Goal: Task Accomplishment & Management: Manage account settings

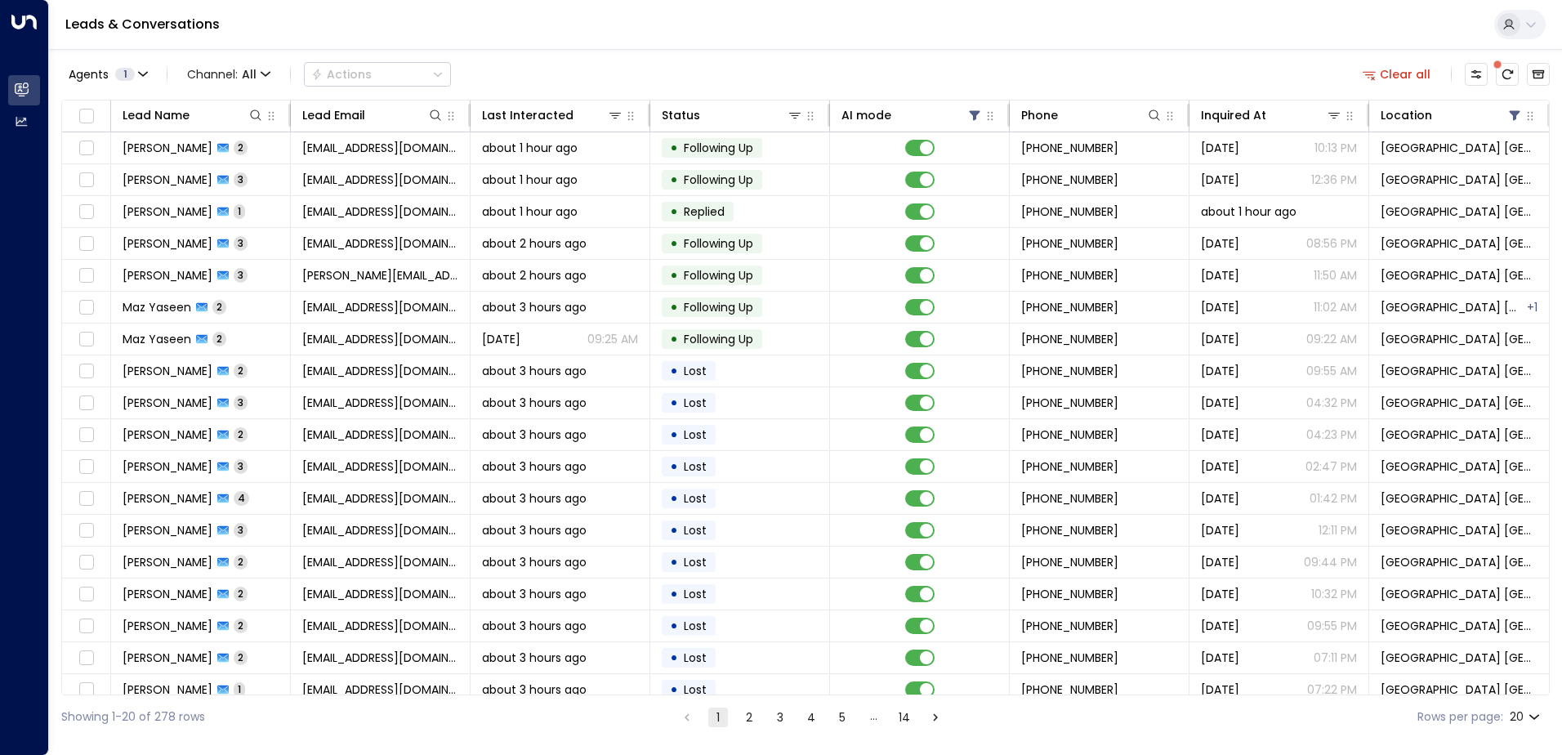
click at [1500, 69] on span at bounding box center [1497, 64] width 8 height 8
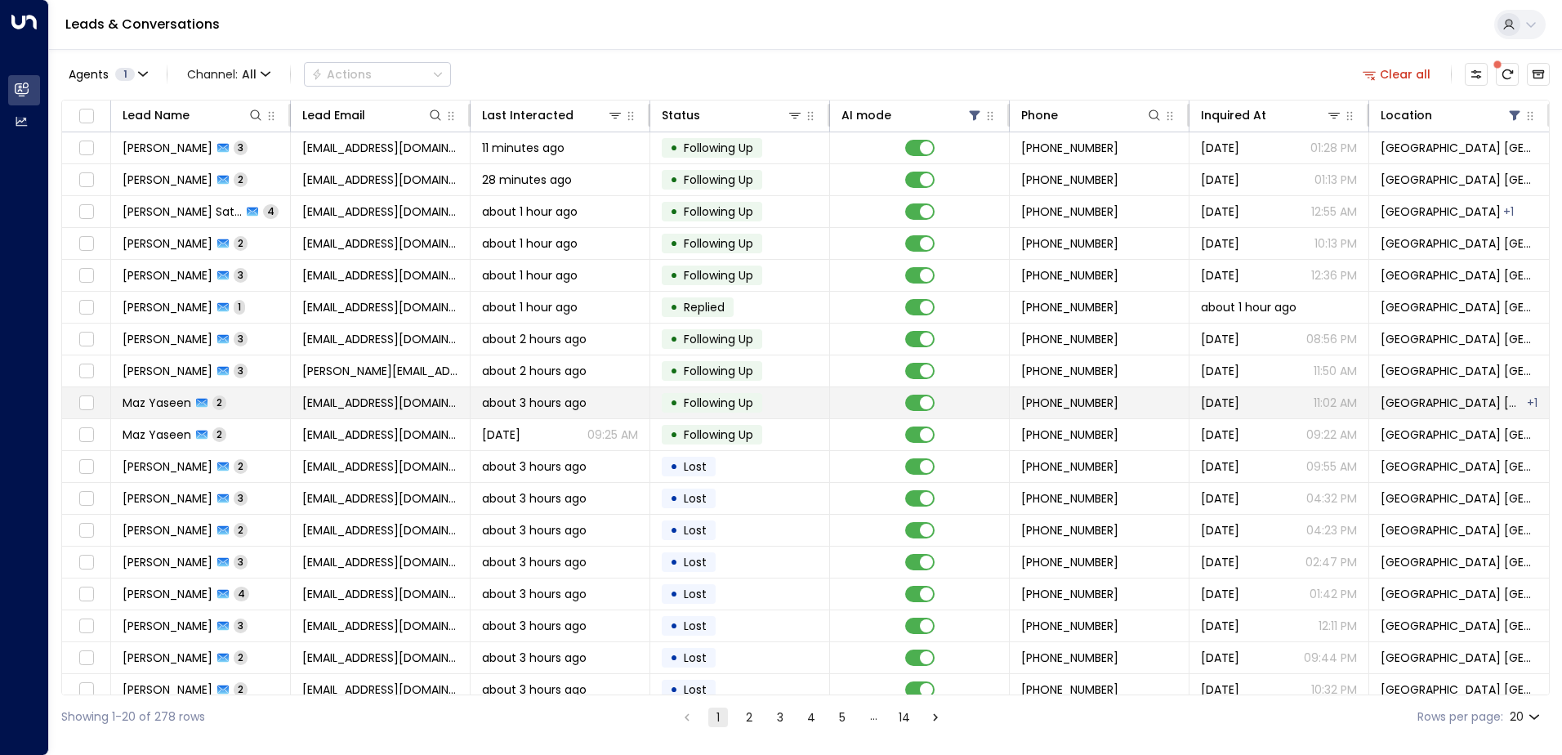
click at [255, 399] on td "Maz Yaseen 2" at bounding box center [201, 402] width 180 height 31
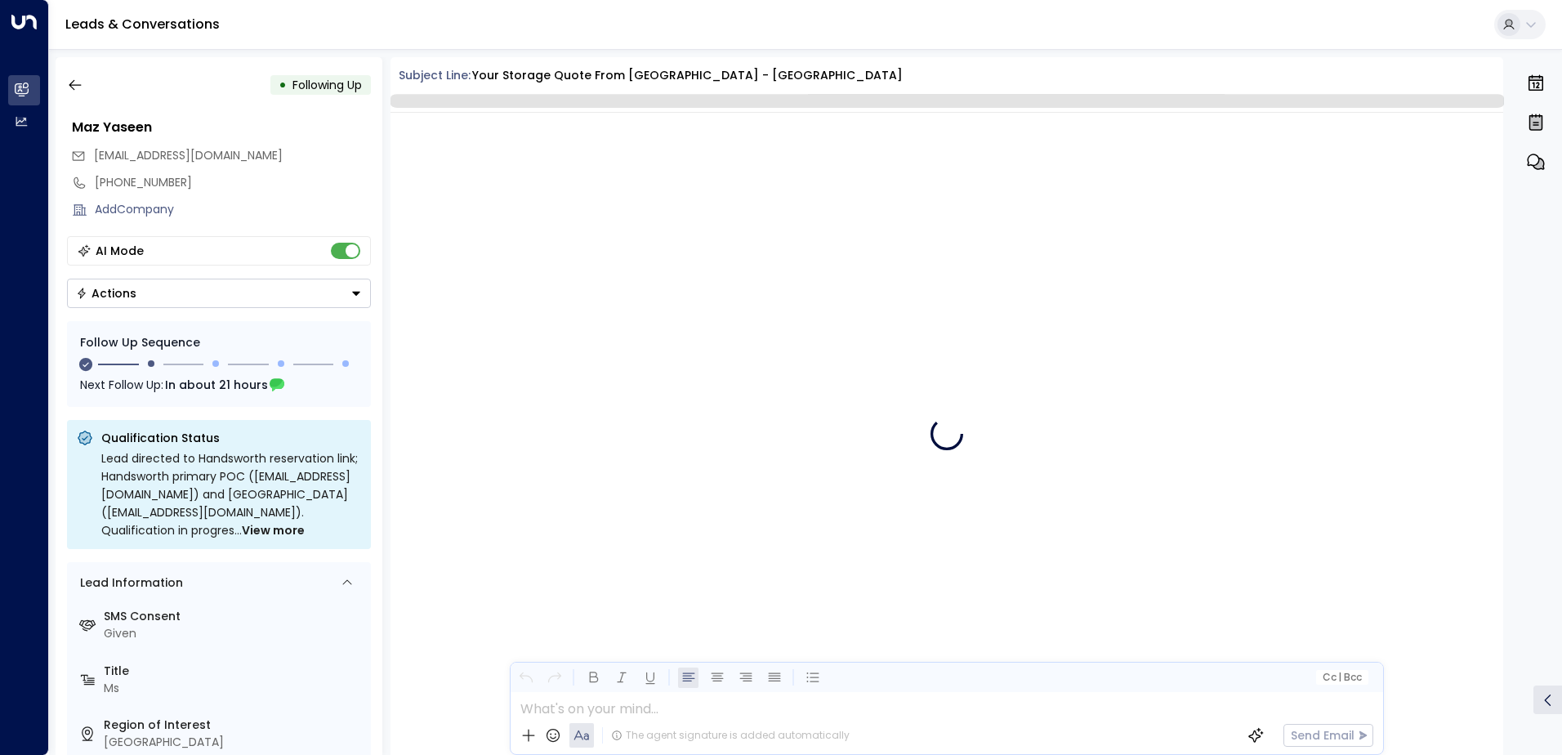
scroll to position [1308, 0]
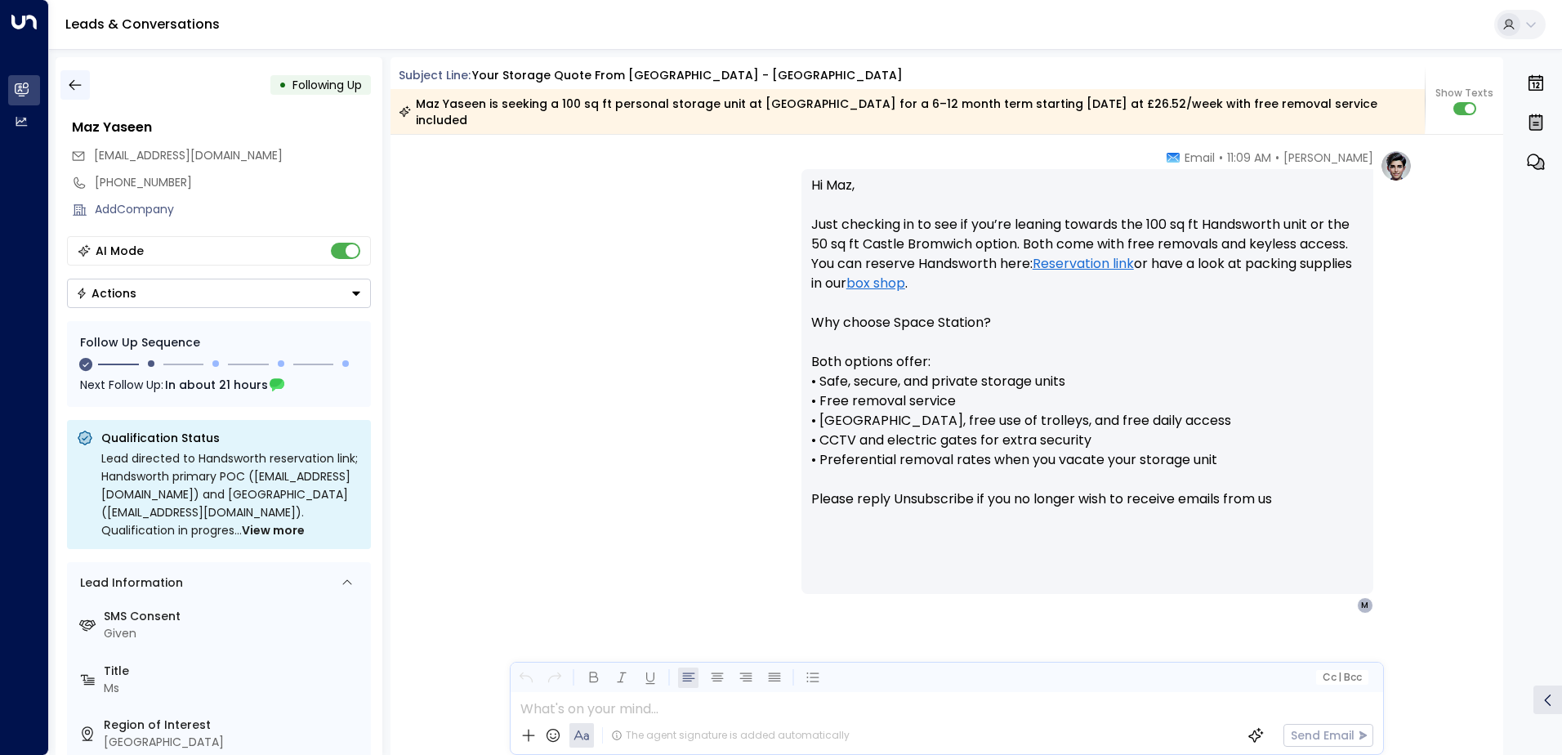
click at [79, 78] on icon "button" at bounding box center [75, 85] width 16 height 16
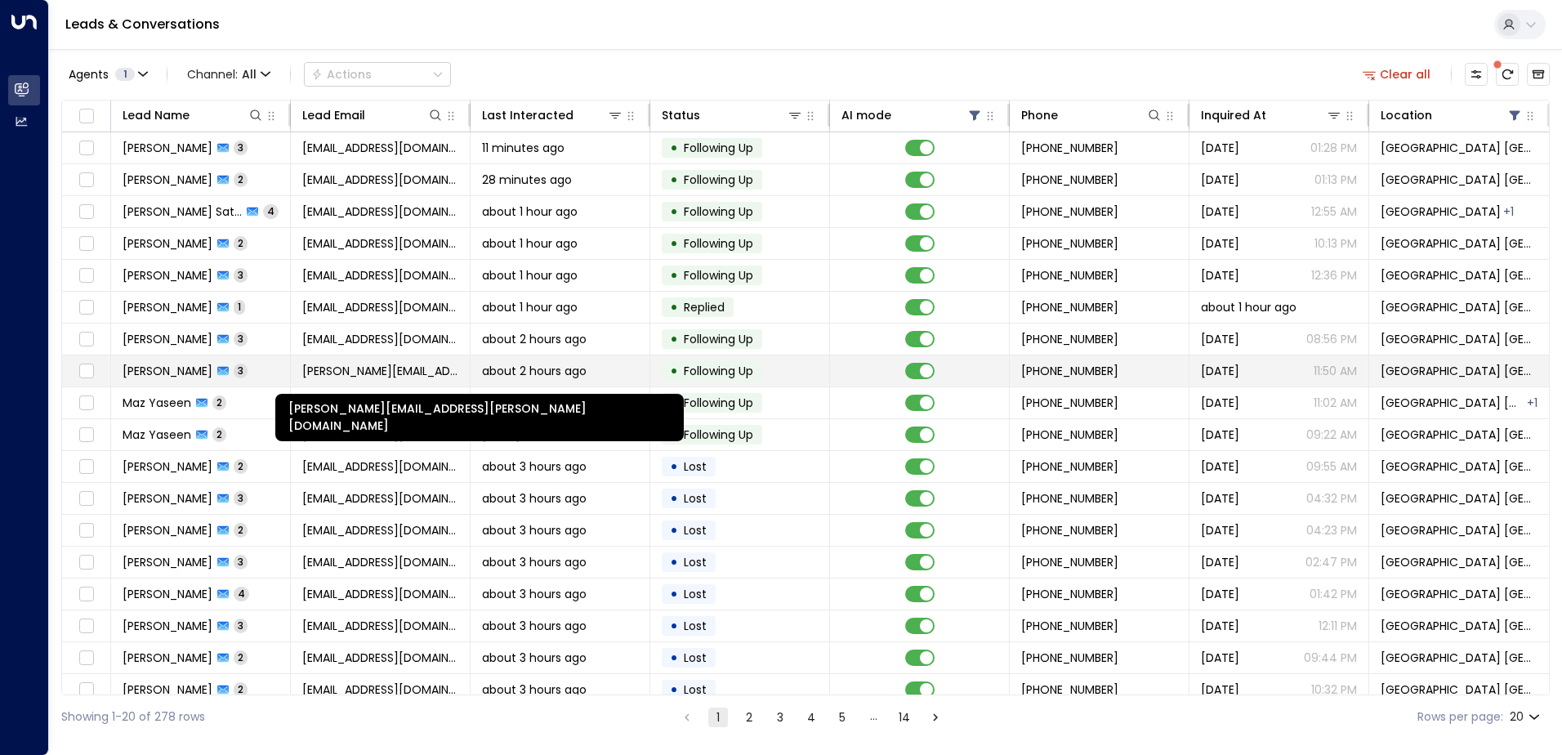
click at [454, 367] on span "[PERSON_NAME][EMAIL_ADDRESS][PERSON_NAME][DOMAIN_NAME]" at bounding box center [380, 371] width 156 height 16
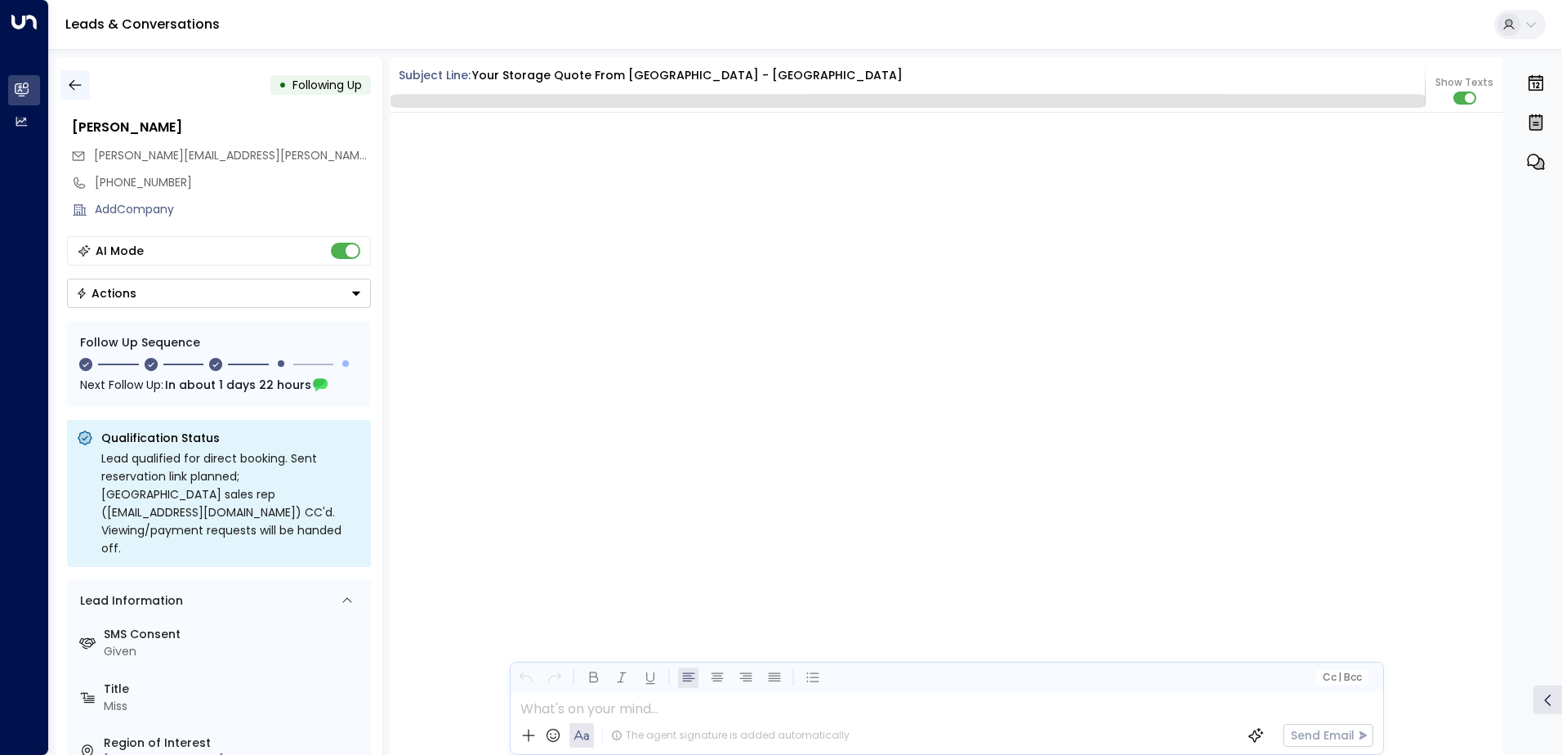
scroll to position [1937, 0]
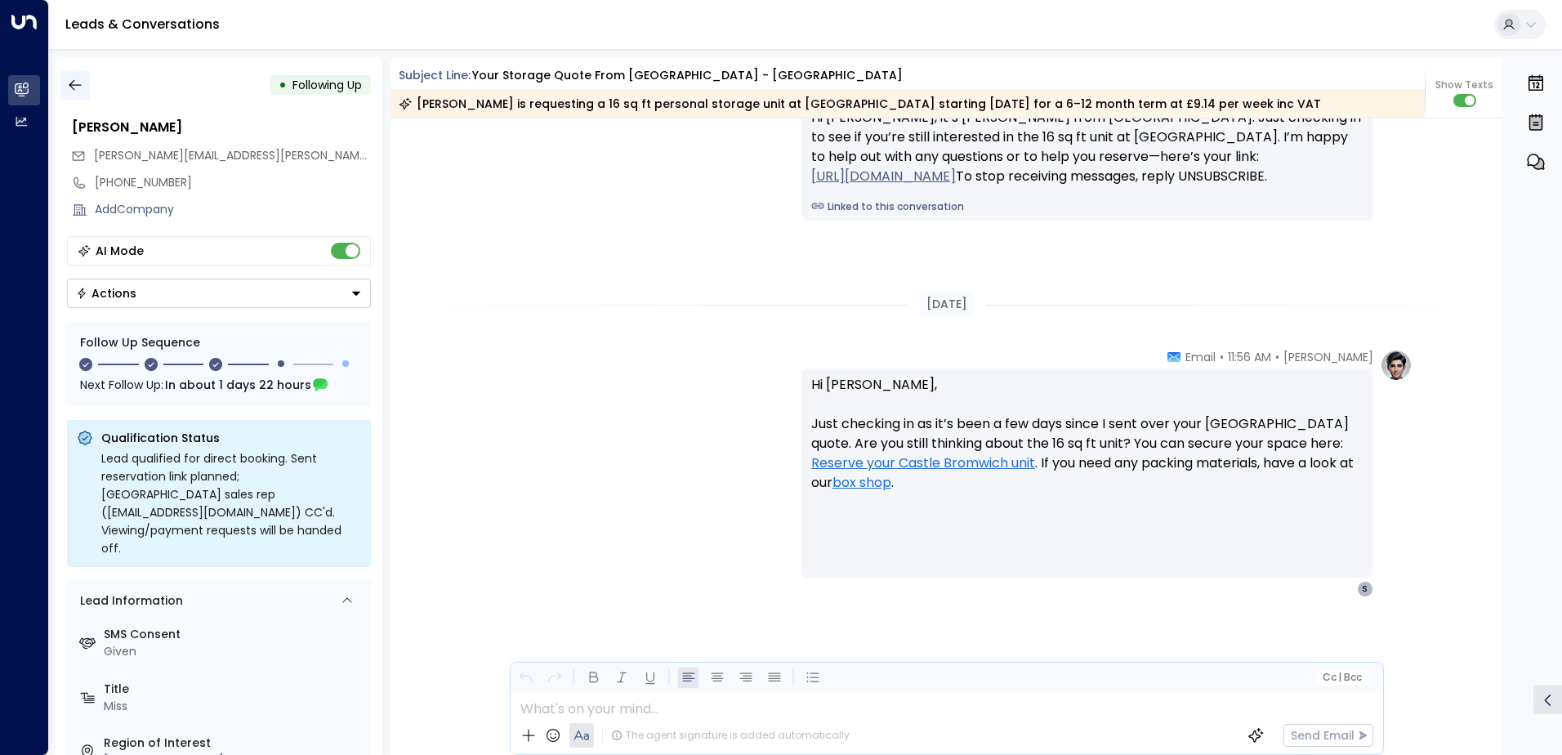
click at [69, 84] on icon "button" at bounding box center [75, 85] width 16 height 16
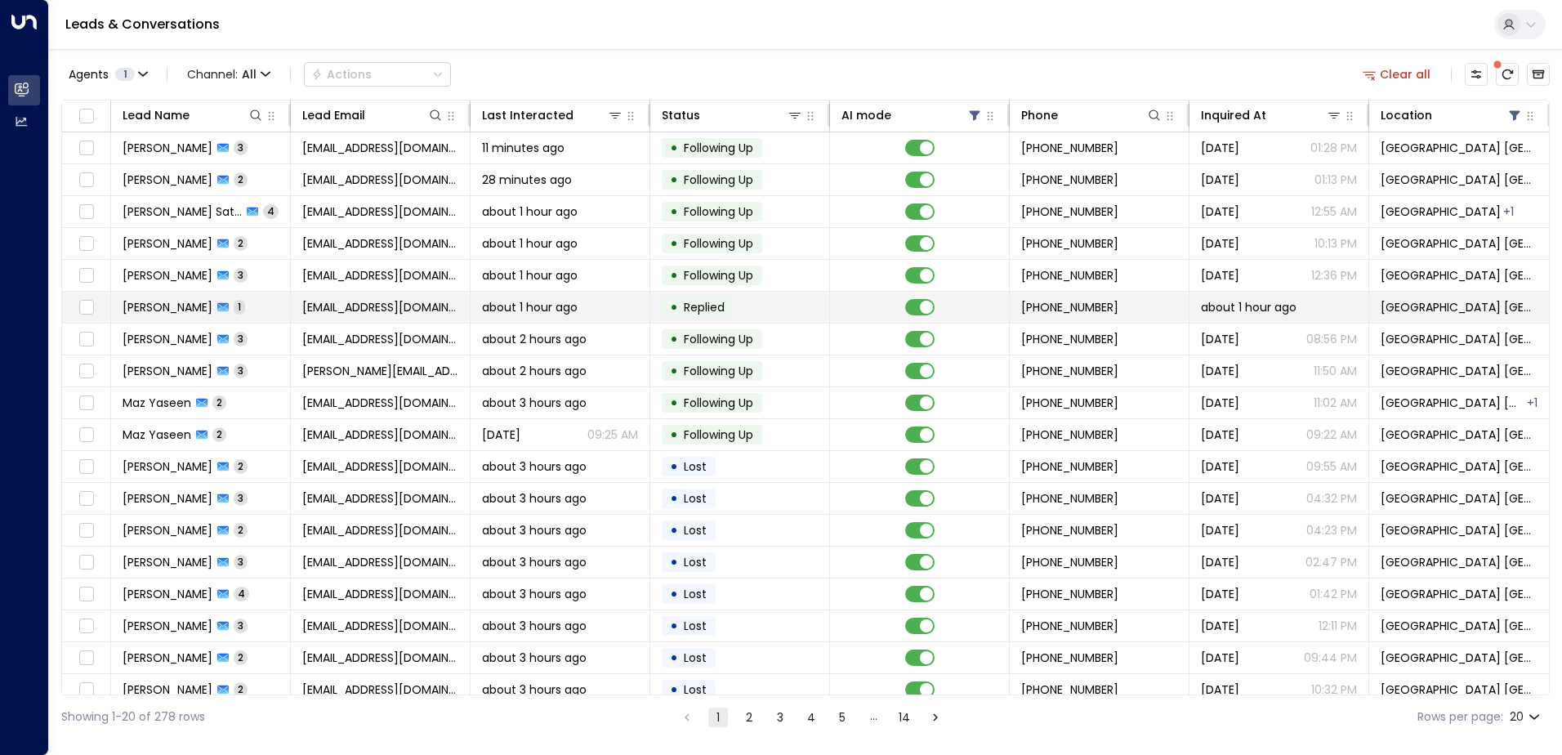
click at [357, 310] on span "[EMAIL_ADDRESS][DOMAIN_NAME]" at bounding box center [380, 307] width 156 height 16
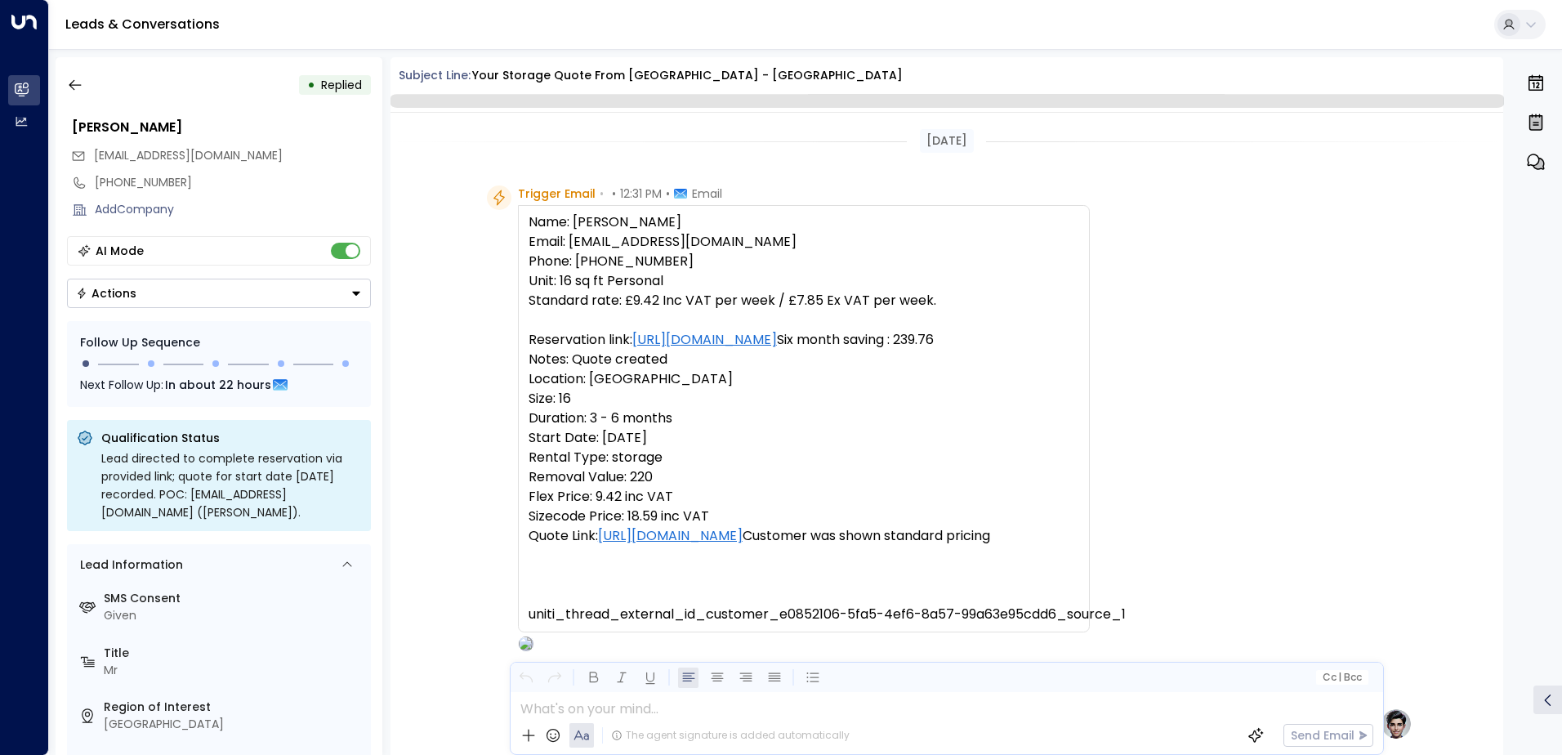
scroll to position [933, 0]
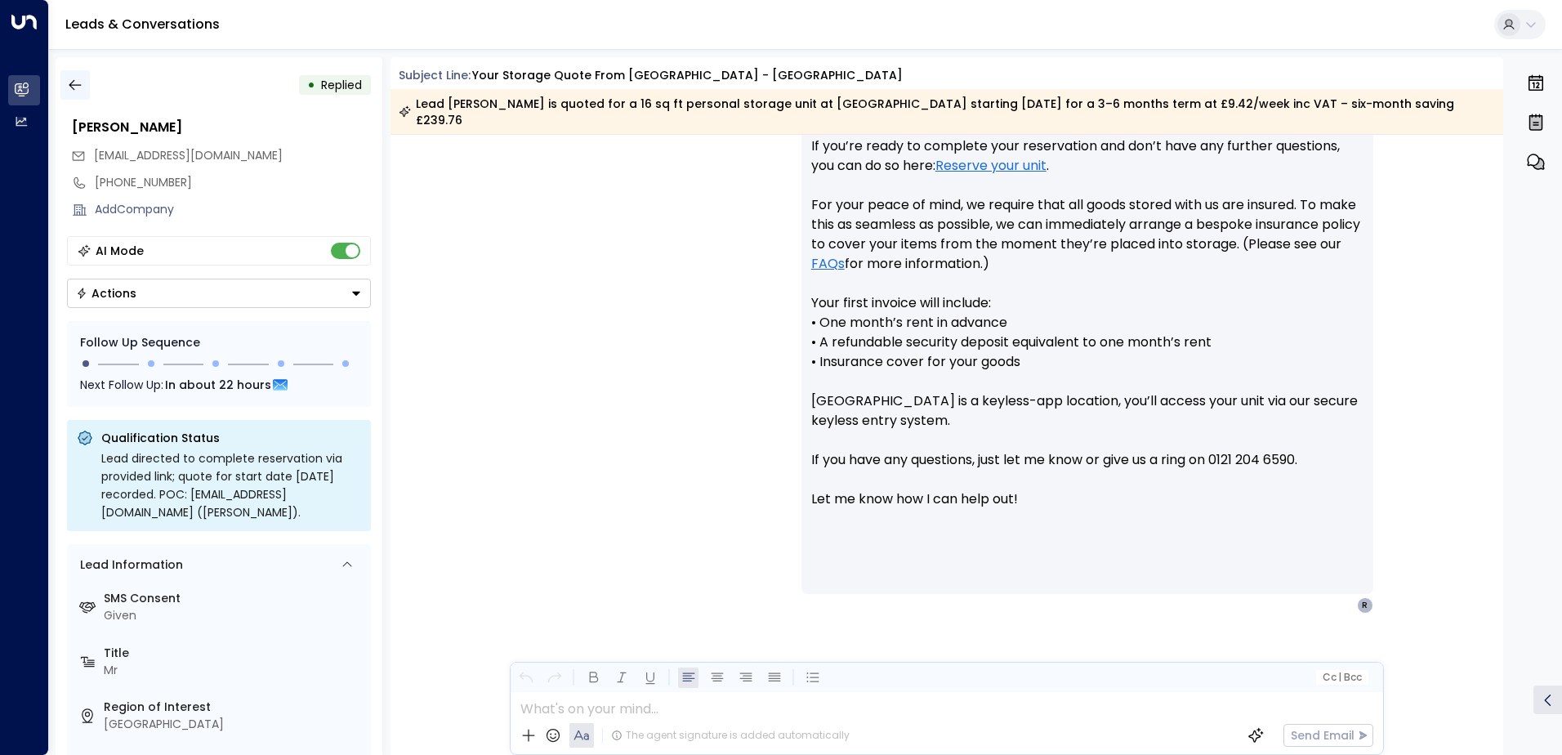
click at [78, 88] on icon "button" at bounding box center [75, 85] width 16 height 16
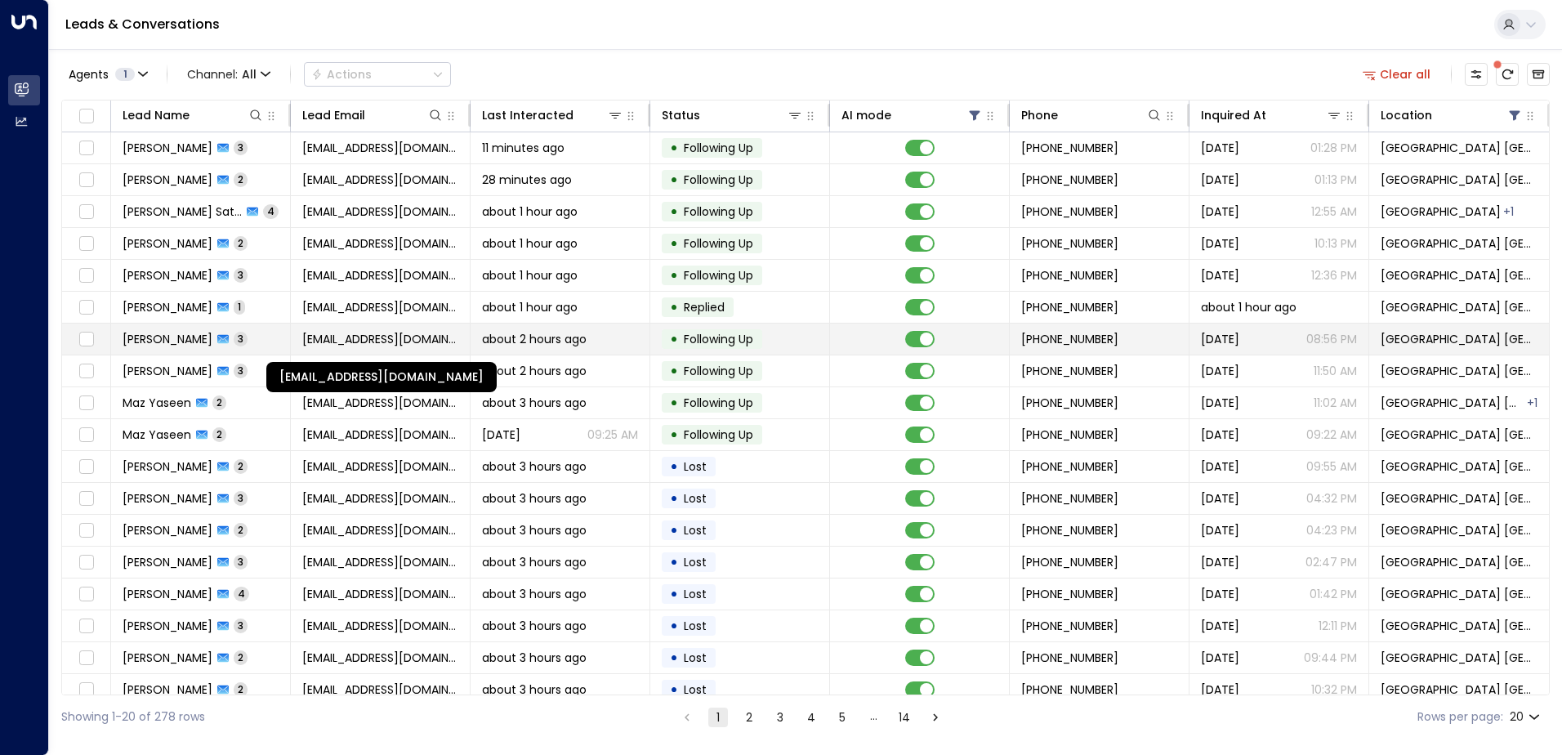
click at [348, 338] on span "[EMAIL_ADDRESS][DOMAIN_NAME]" at bounding box center [380, 339] width 156 height 16
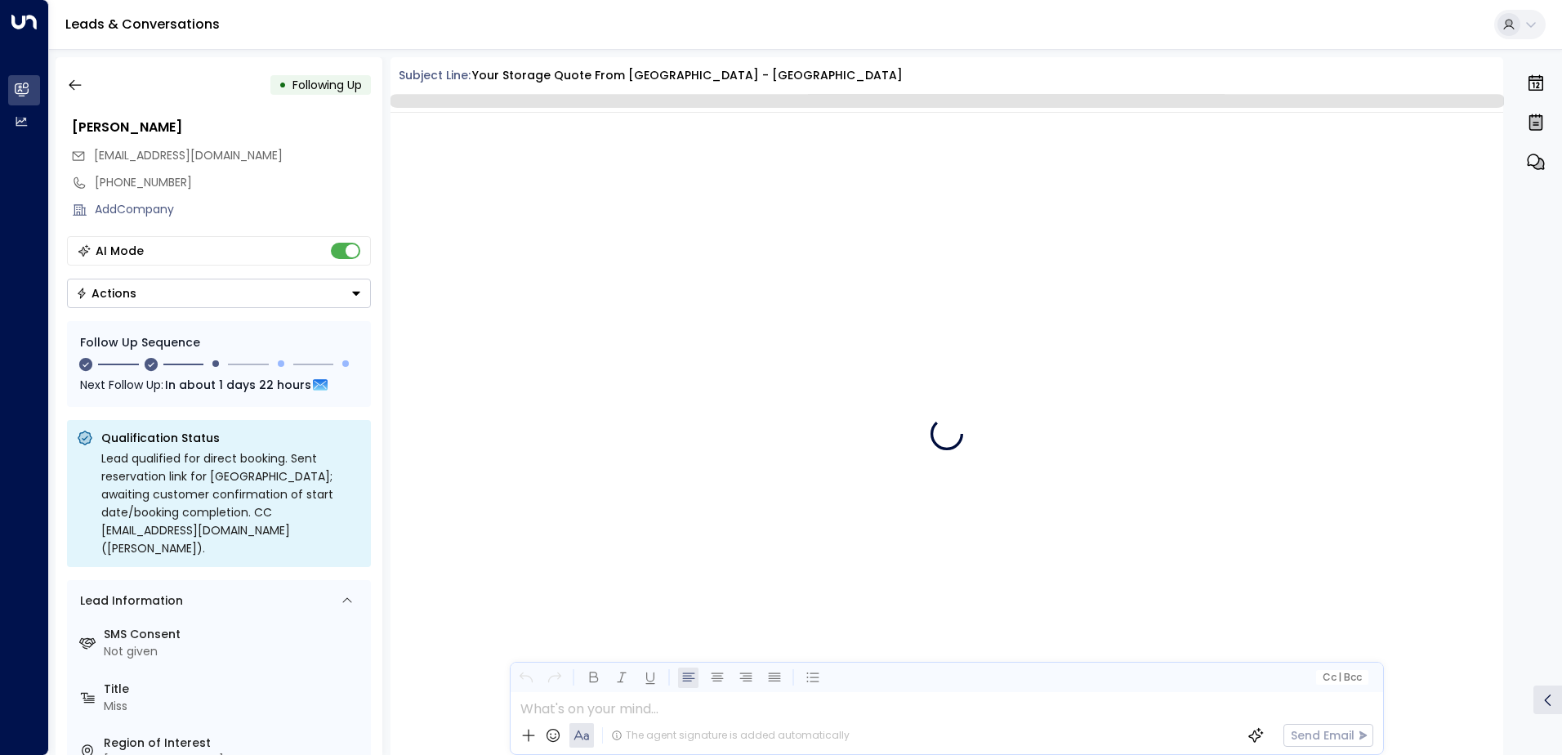
scroll to position [1549, 0]
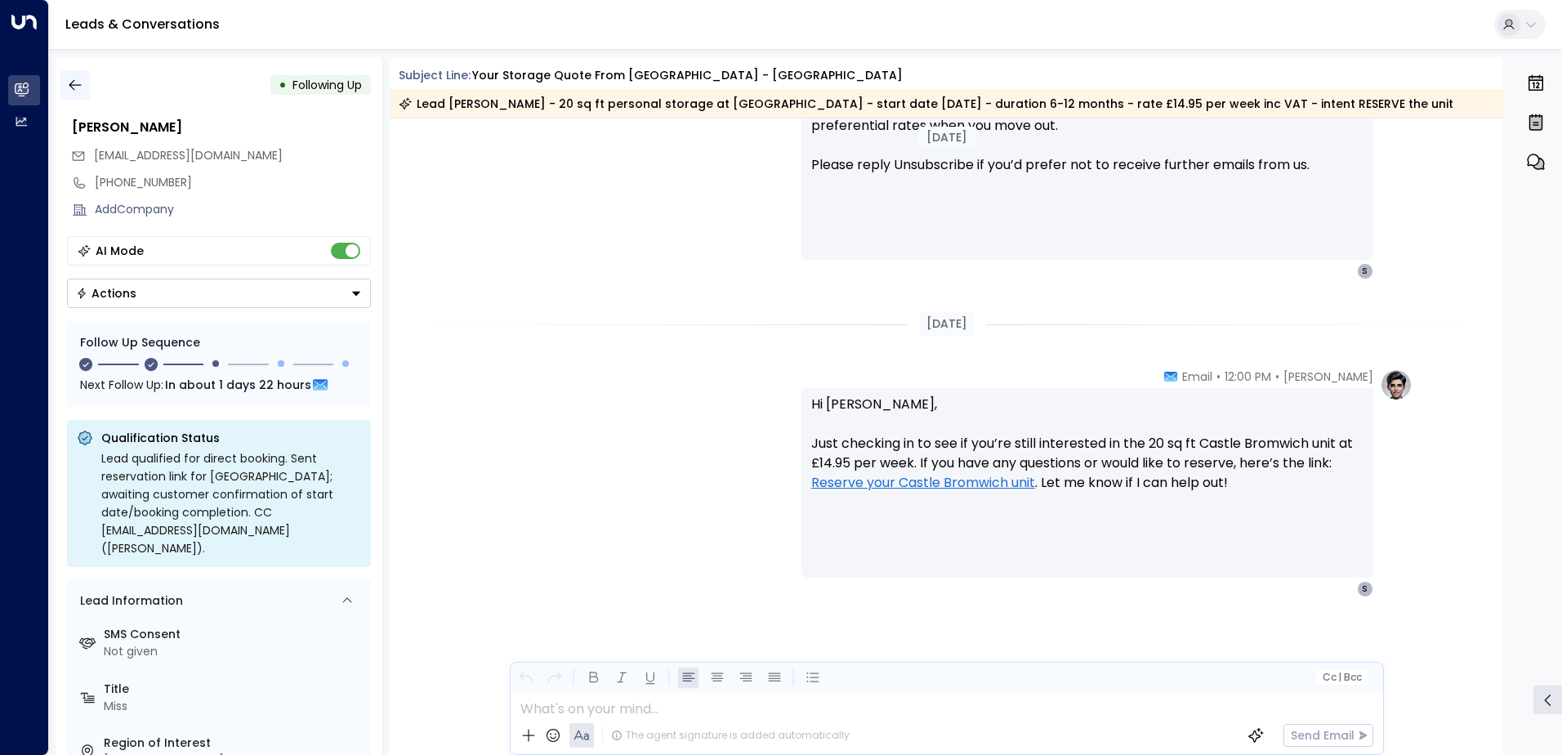
click at [72, 83] on icon "button" at bounding box center [75, 85] width 16 height 16
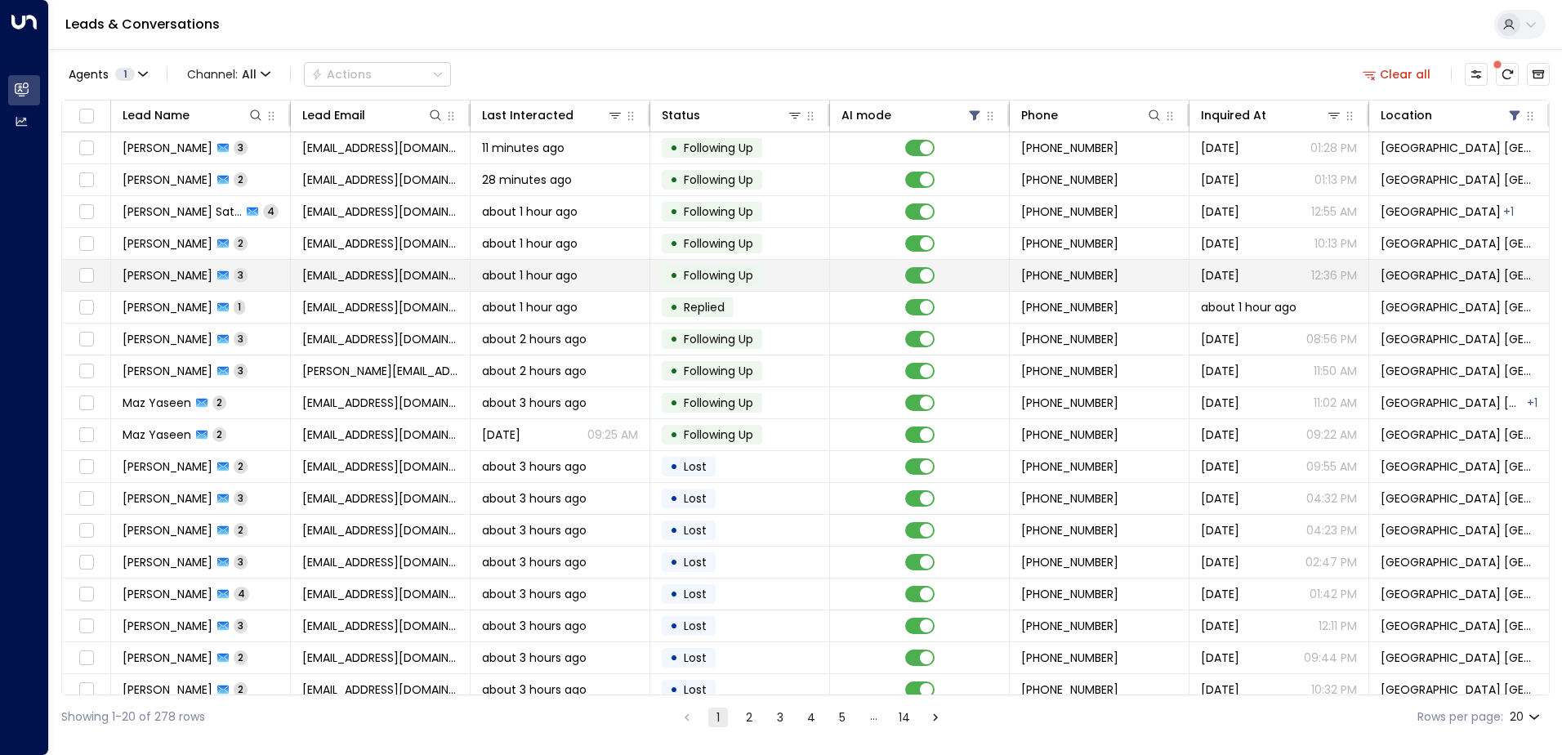
click at [386, 287] on td "[EMAIL_ADDRESS][DOMAIN_NAME]" at bounding box center [381, 275] width 180 height 31
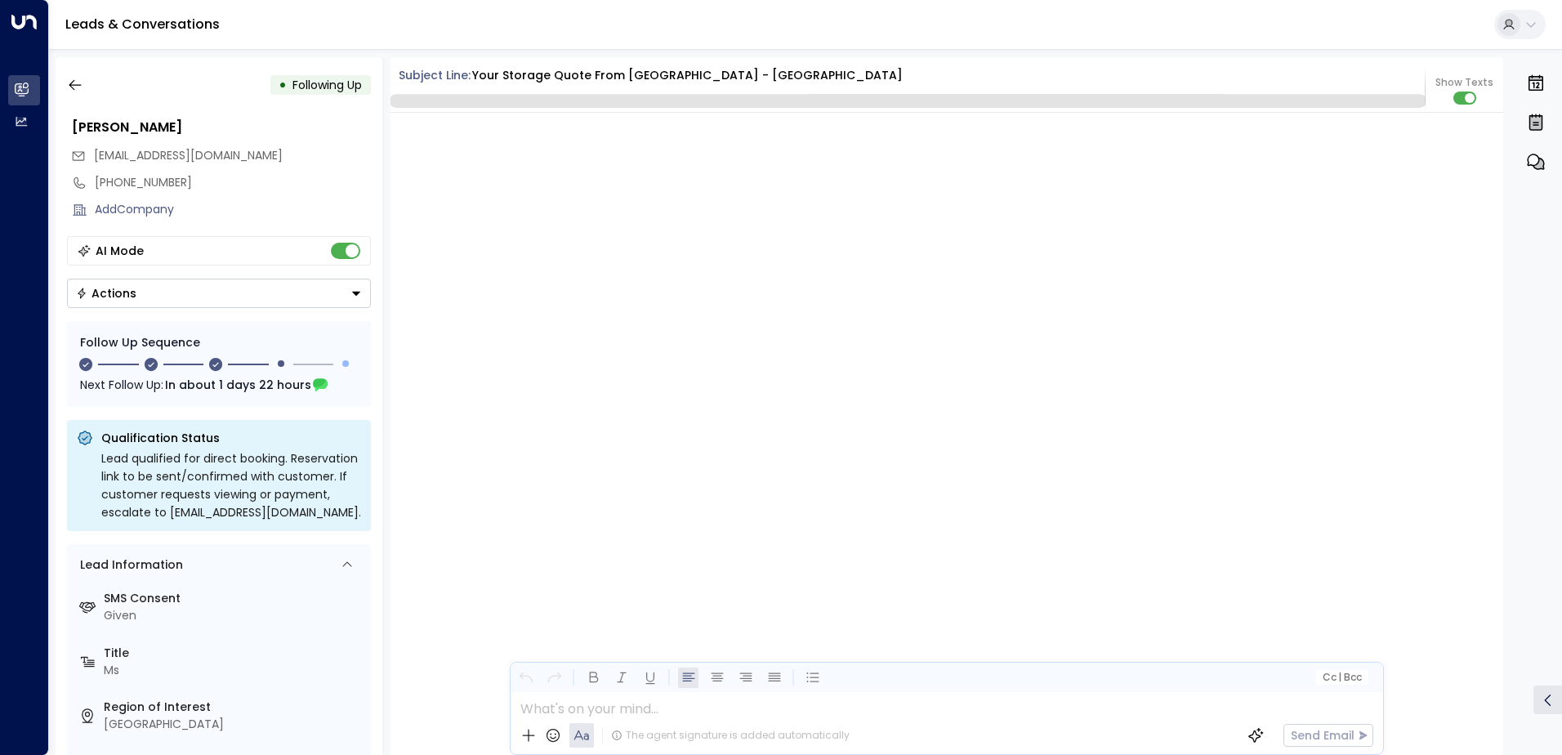
scroll to position [1897, 0]
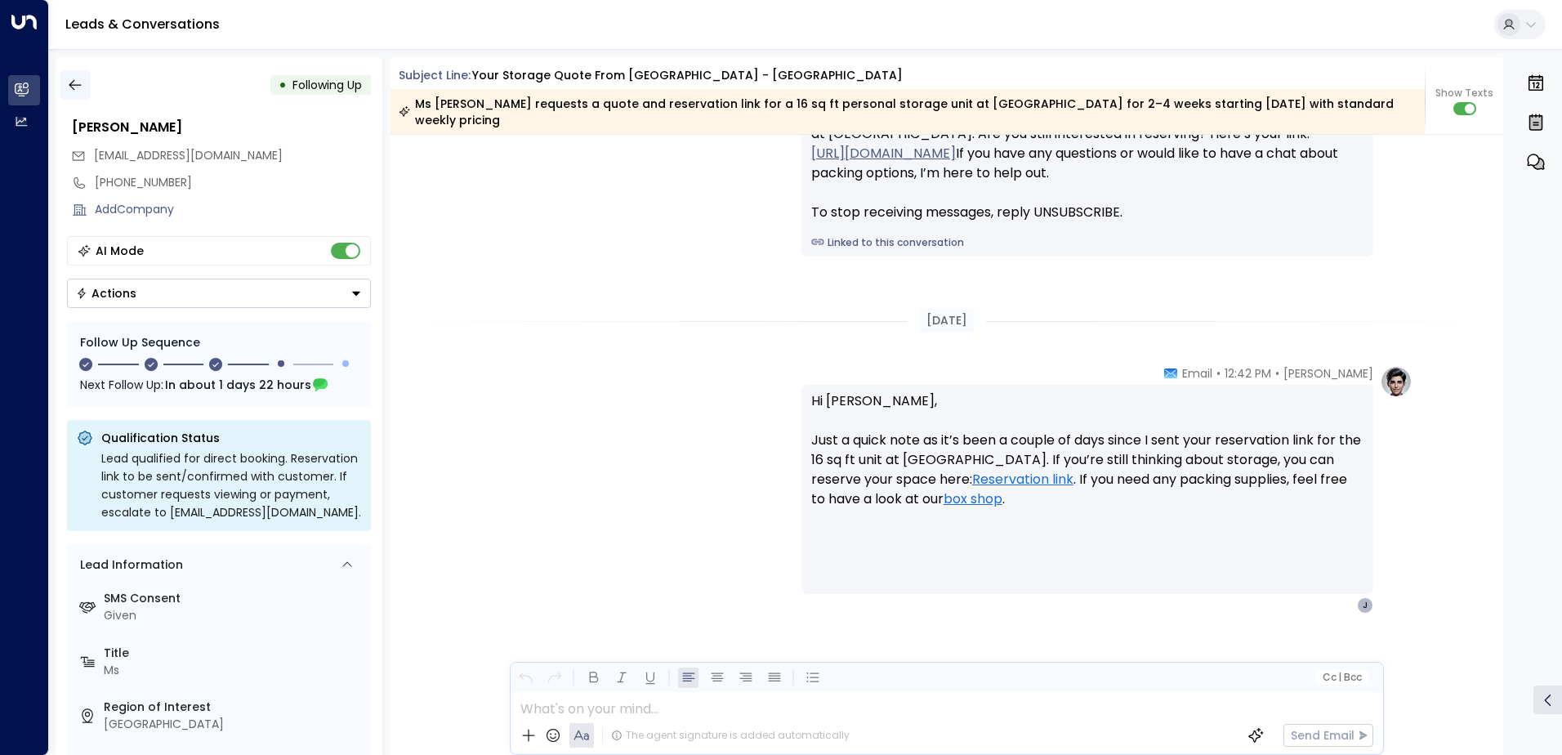
click at [75, 82] on icon "button" at bounding box center [75, 85] width 16 height 16
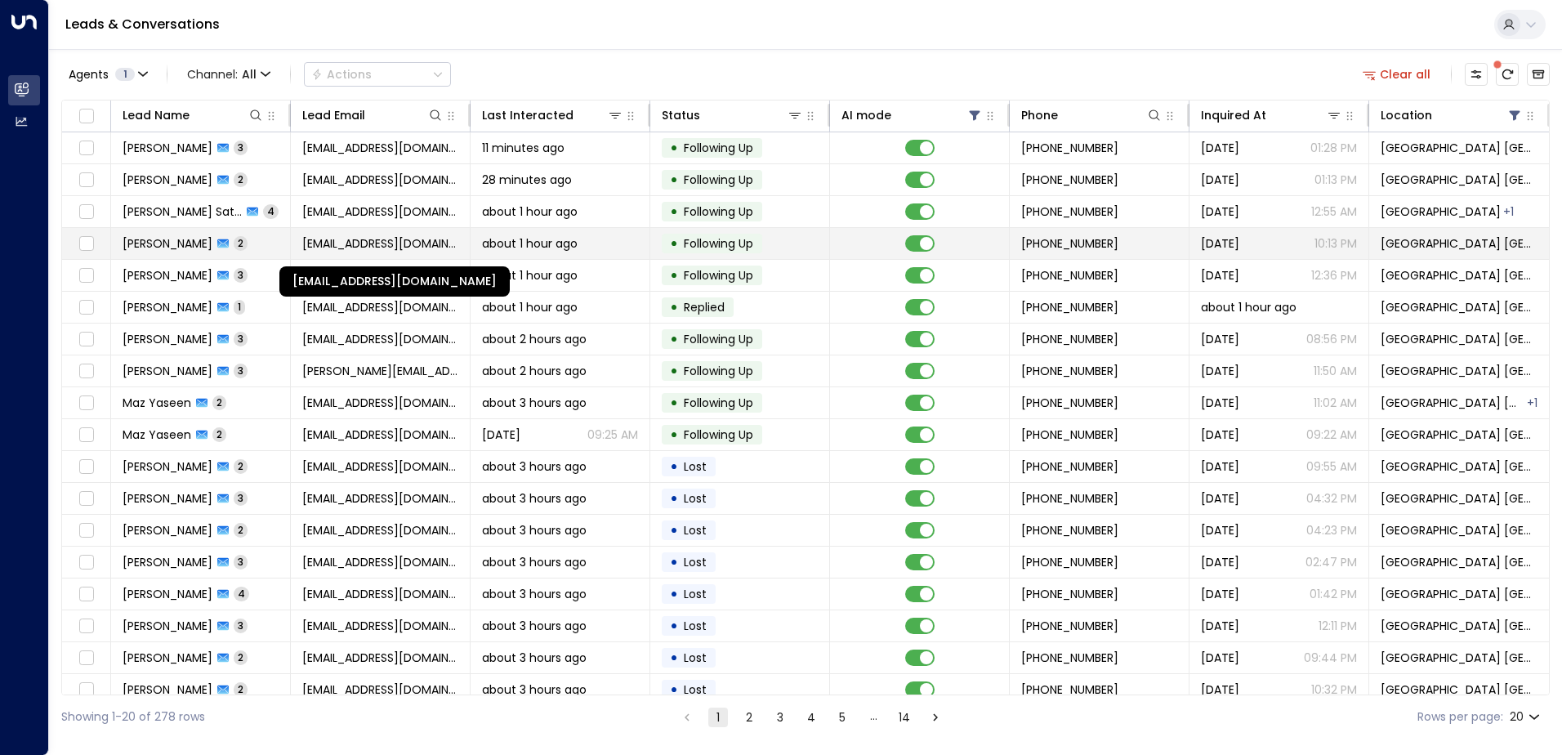
click at [396, 238] on span "[EMAIL_ADDRESS][DOMAIN_NAME]" at bounding box center [380, 243] width 156 height 16
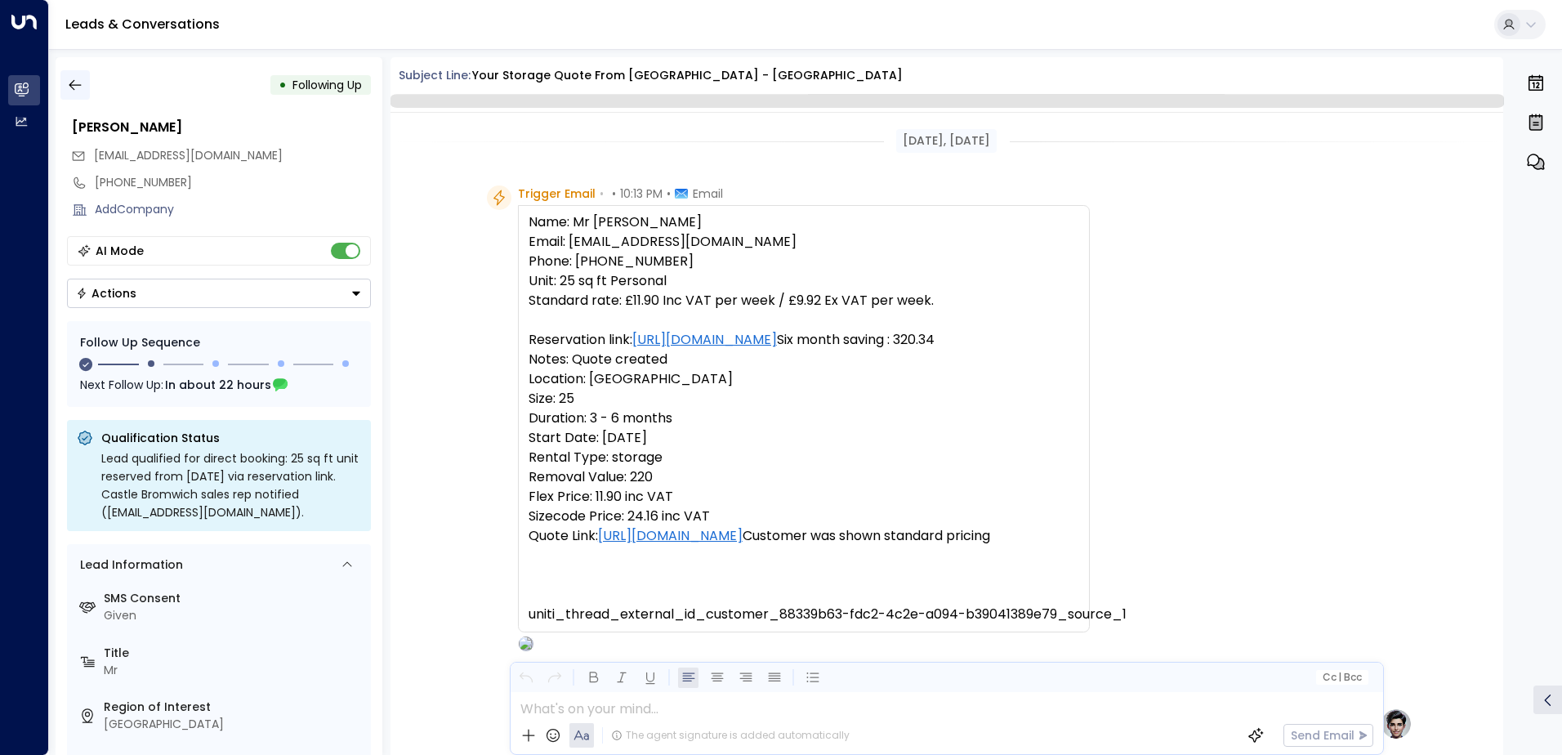
scroll to position [1250, 0]
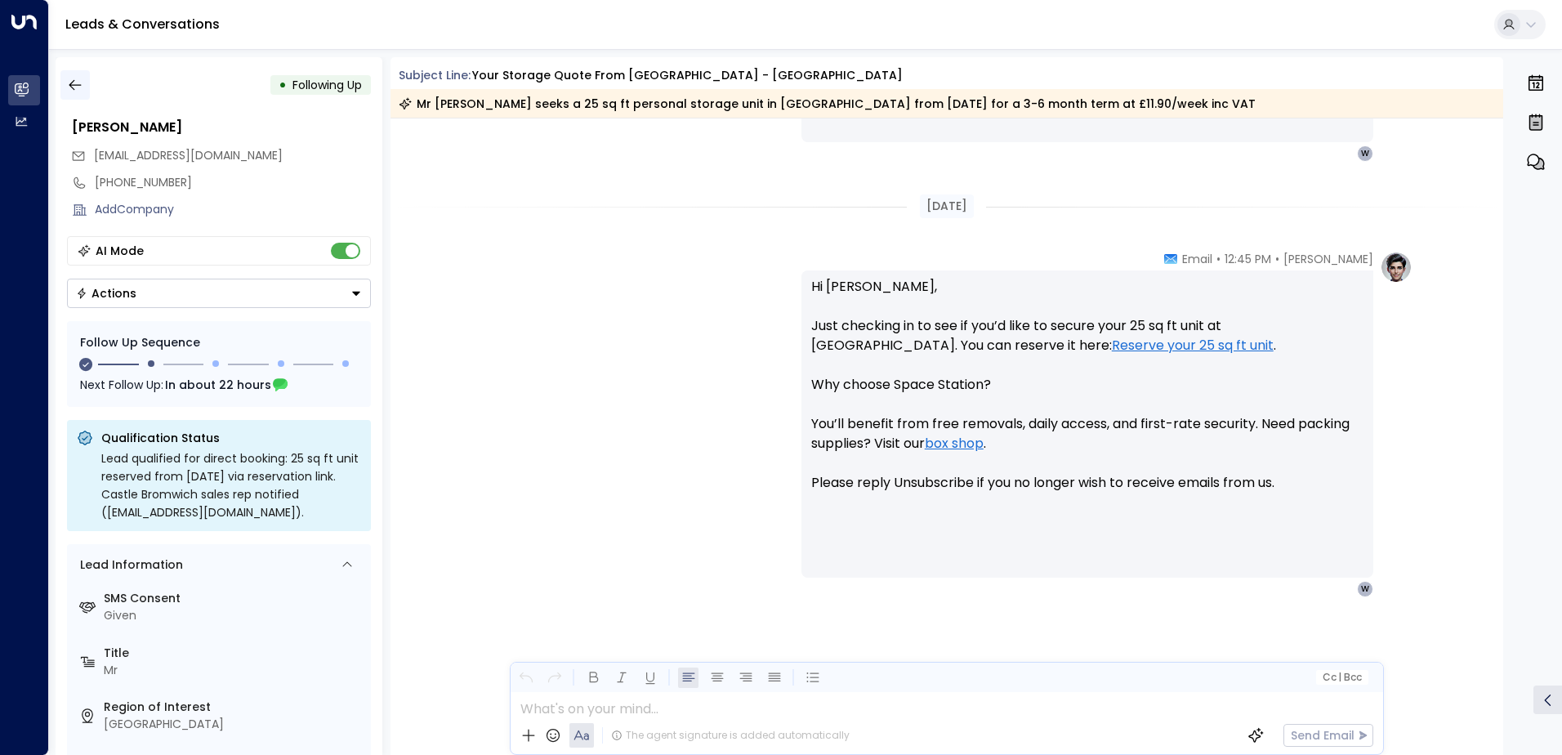
click at [74, 78] on icon "button" at bounding box center [75, 85] width 16 height 16
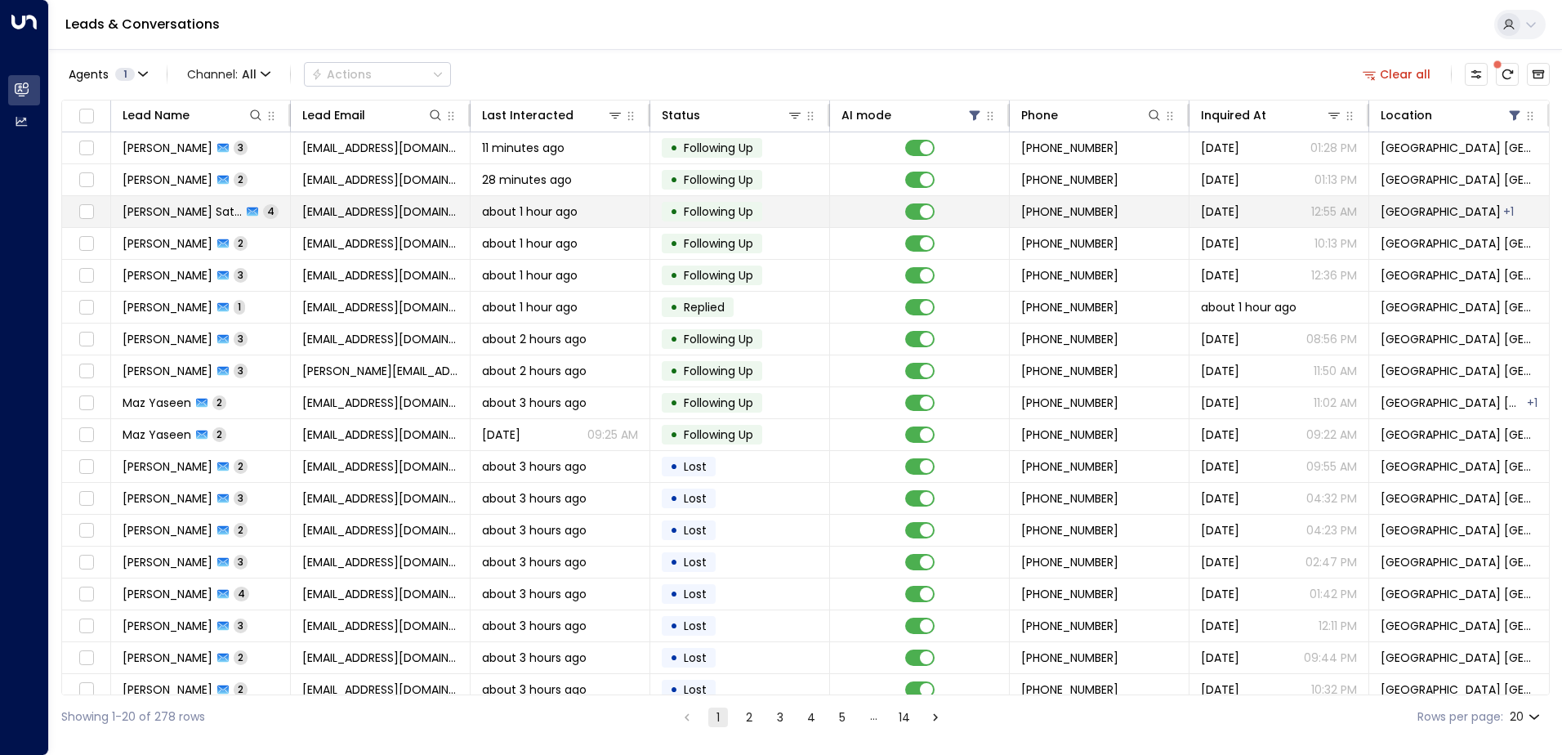
click at [402, 210] on span "[EMAIL_ADDRESS][DOMAIN_NAME]" at bounding box center [380, 211] width 156 height 16
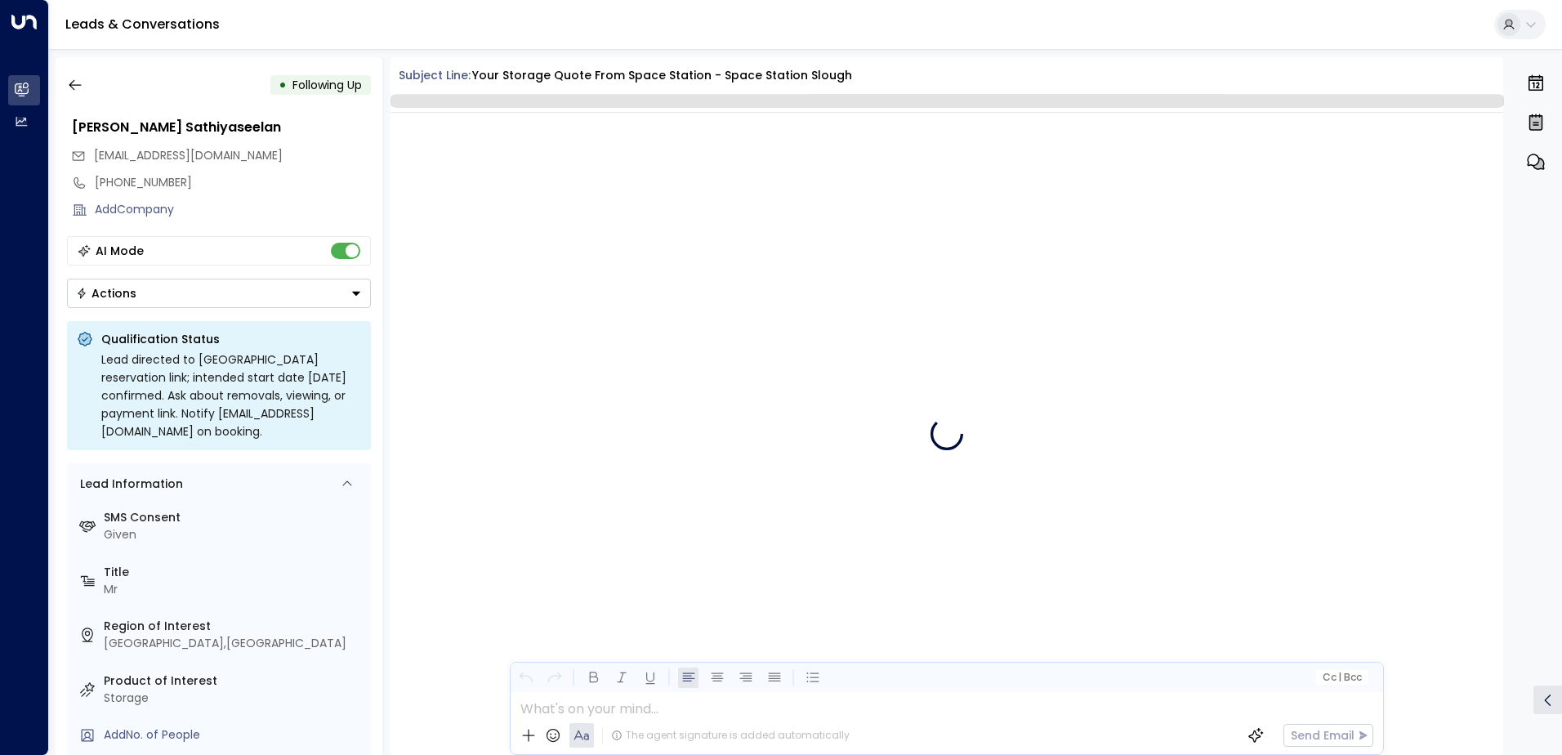
scroll to position [3805, 0]
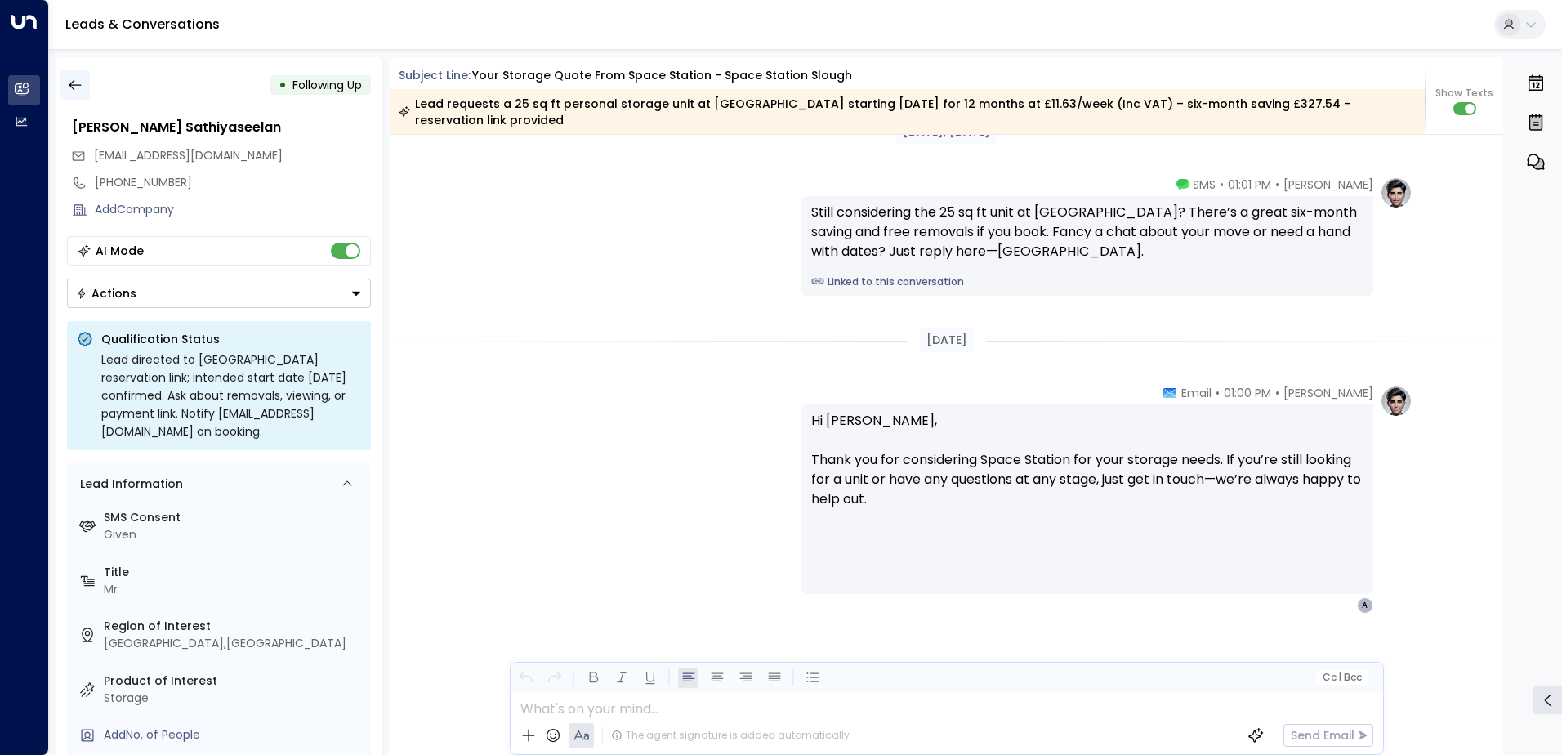
click at [68, 86] on icon "button" at bounding box center [75, 85] width 16 height 16
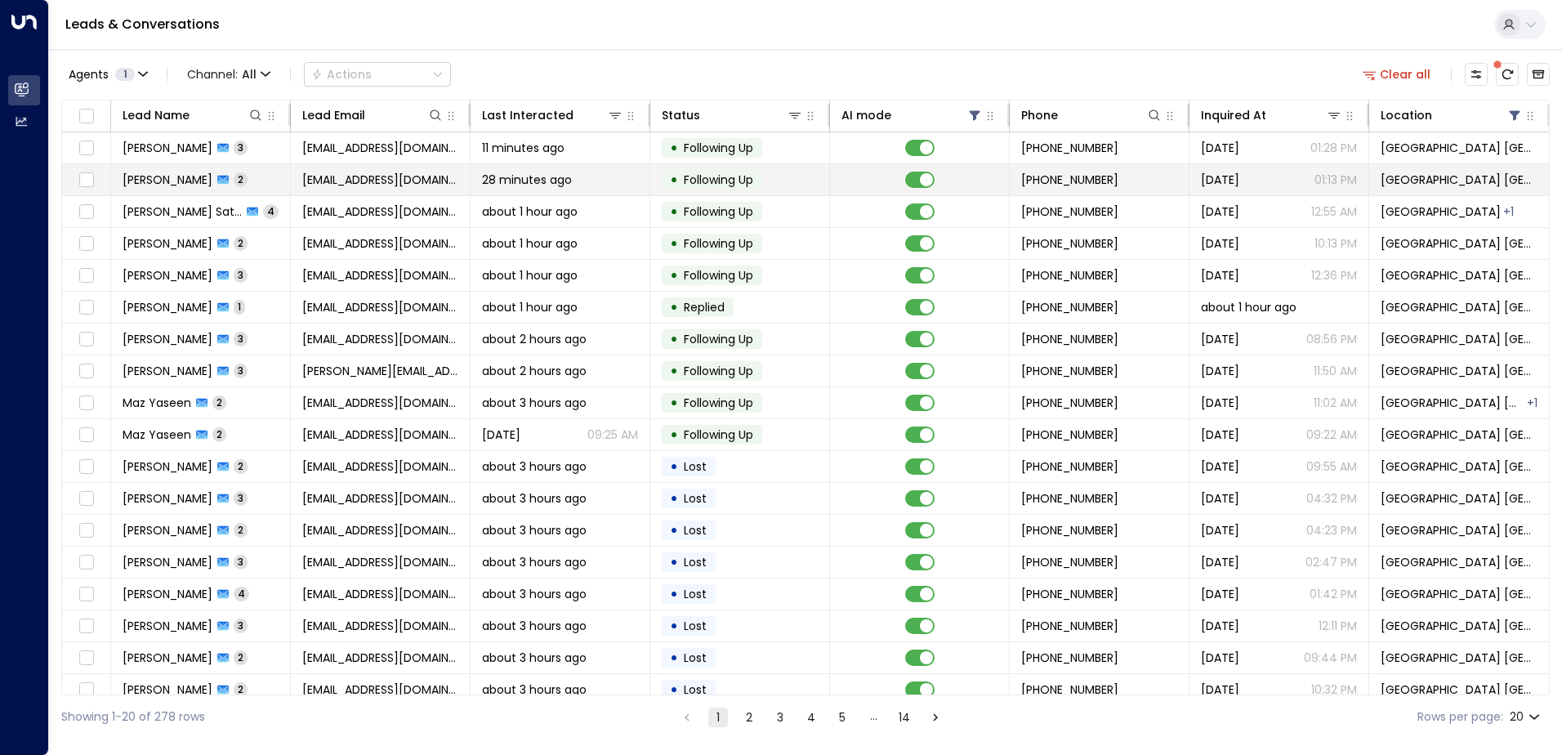
click at [330, 180] on span "[EMAIL_ADDRESS][DOMAIN_NAME]" at bounding box center [380, 180] width 156 height 16
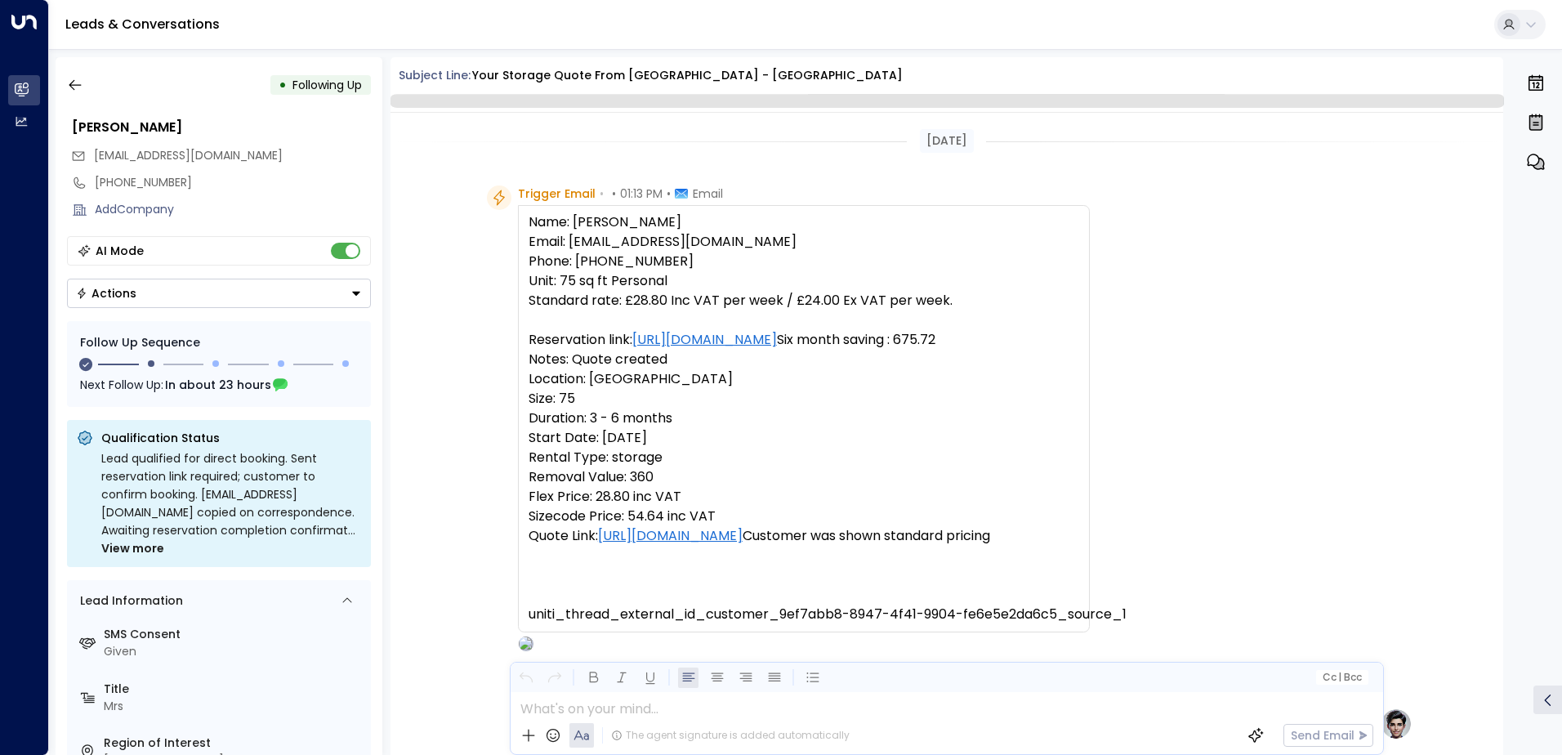
scroll to position [1250, 0]
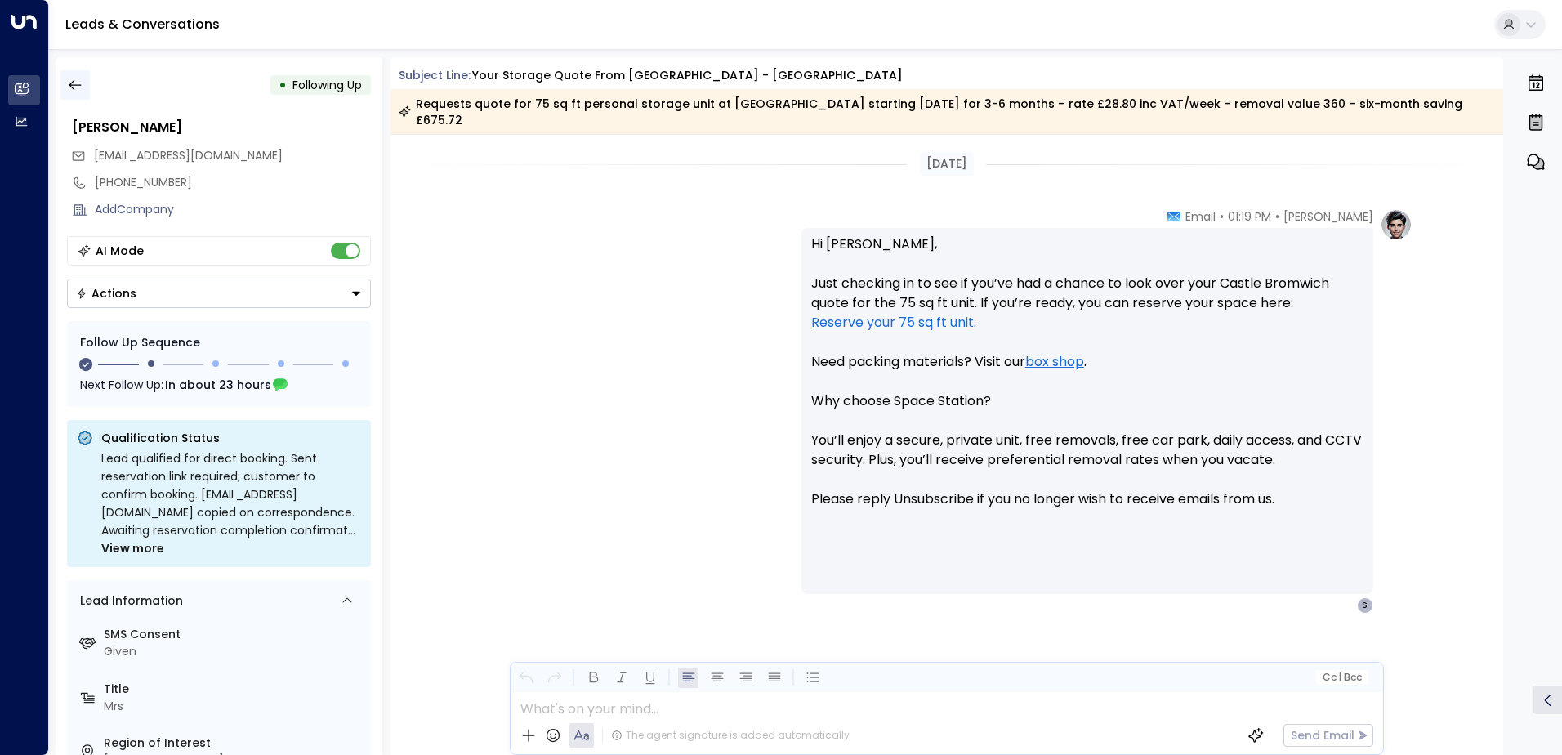
click at [80, 89] on icon "button" at bounding box center [75, 85] width 16 height 16
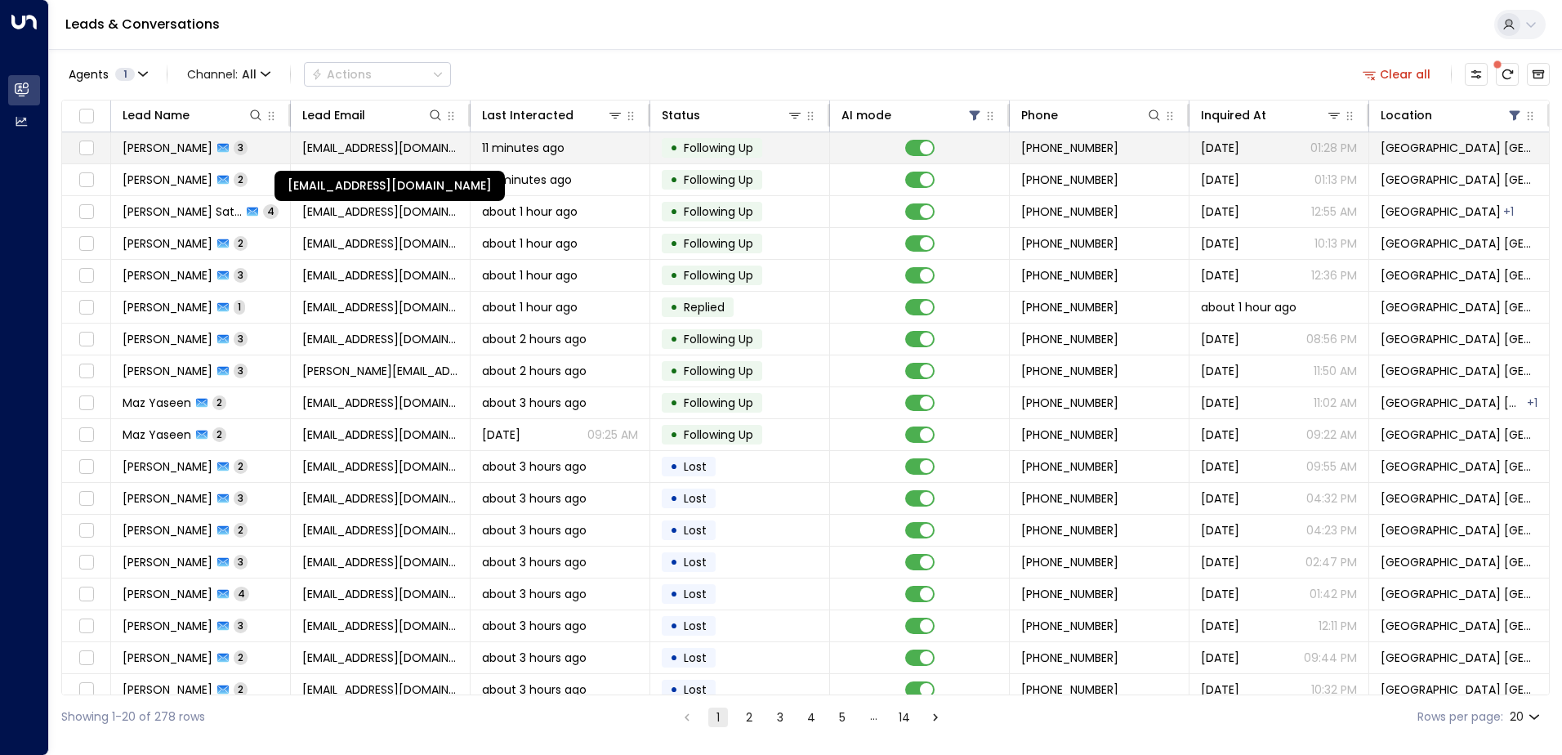
click at [329, 153] on span "[EMAIL_ADDRESS][DOMAIN_NAME]" at bounding box center [380, 148] width 156 height 16
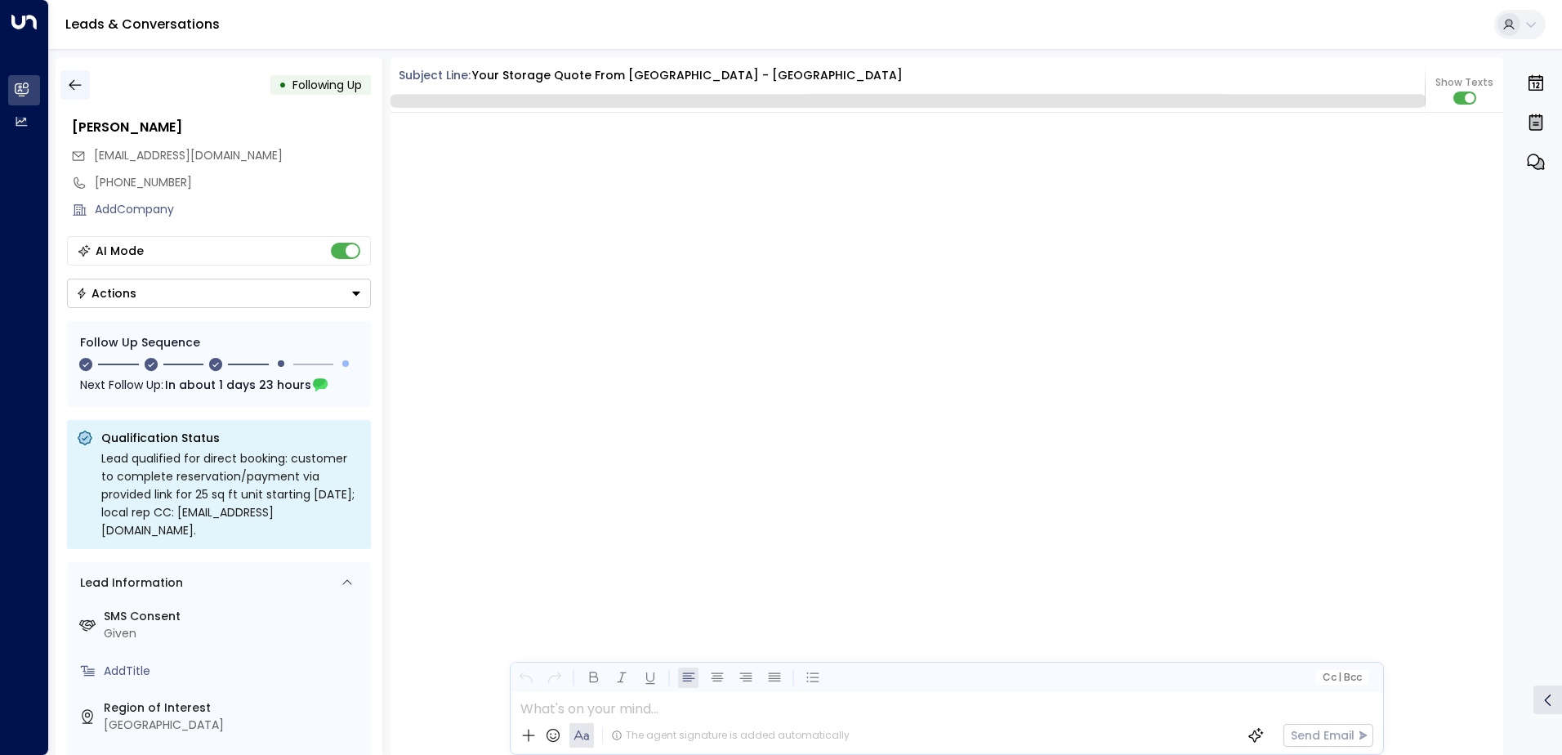
scroll to position [1780, 0]
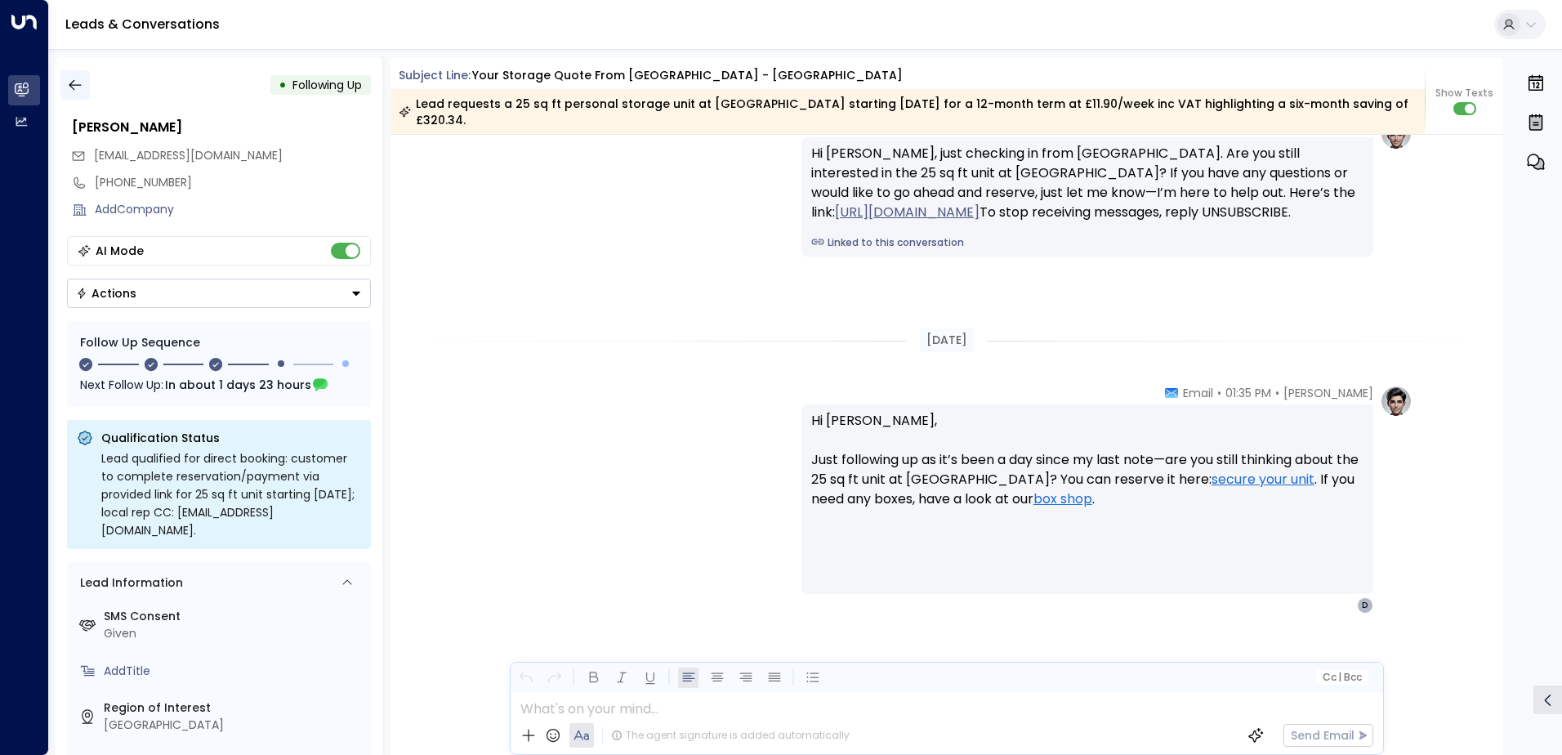
click at [76, 85] on icon "button" at bounding box center [75, 85] width 12 height 11
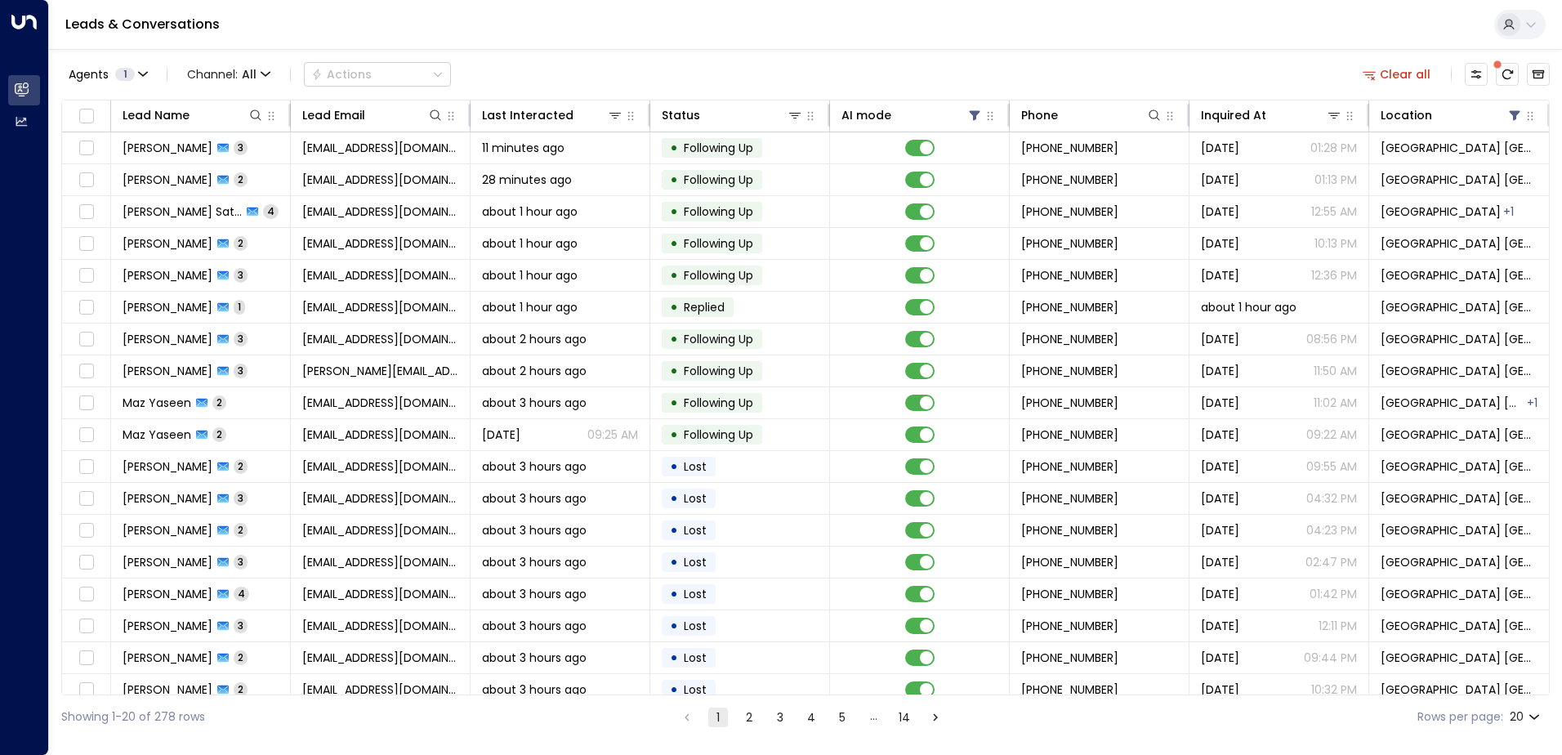
click at [752, 715] on button "2" at bounding box center [749, 717] width 20 height 20
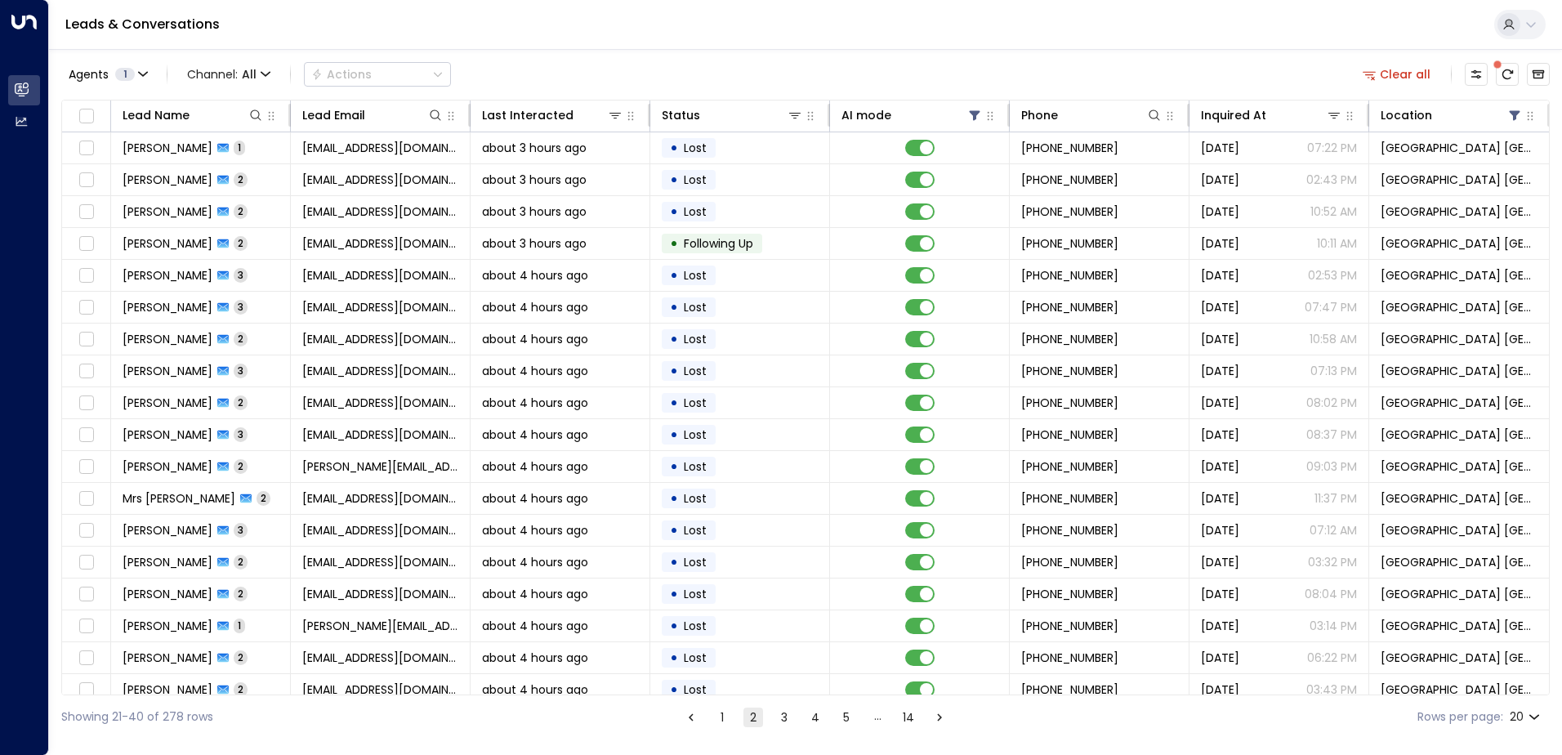
click at [723, 719] on button "1" at bounding box center [722, 717] width 20 height 20
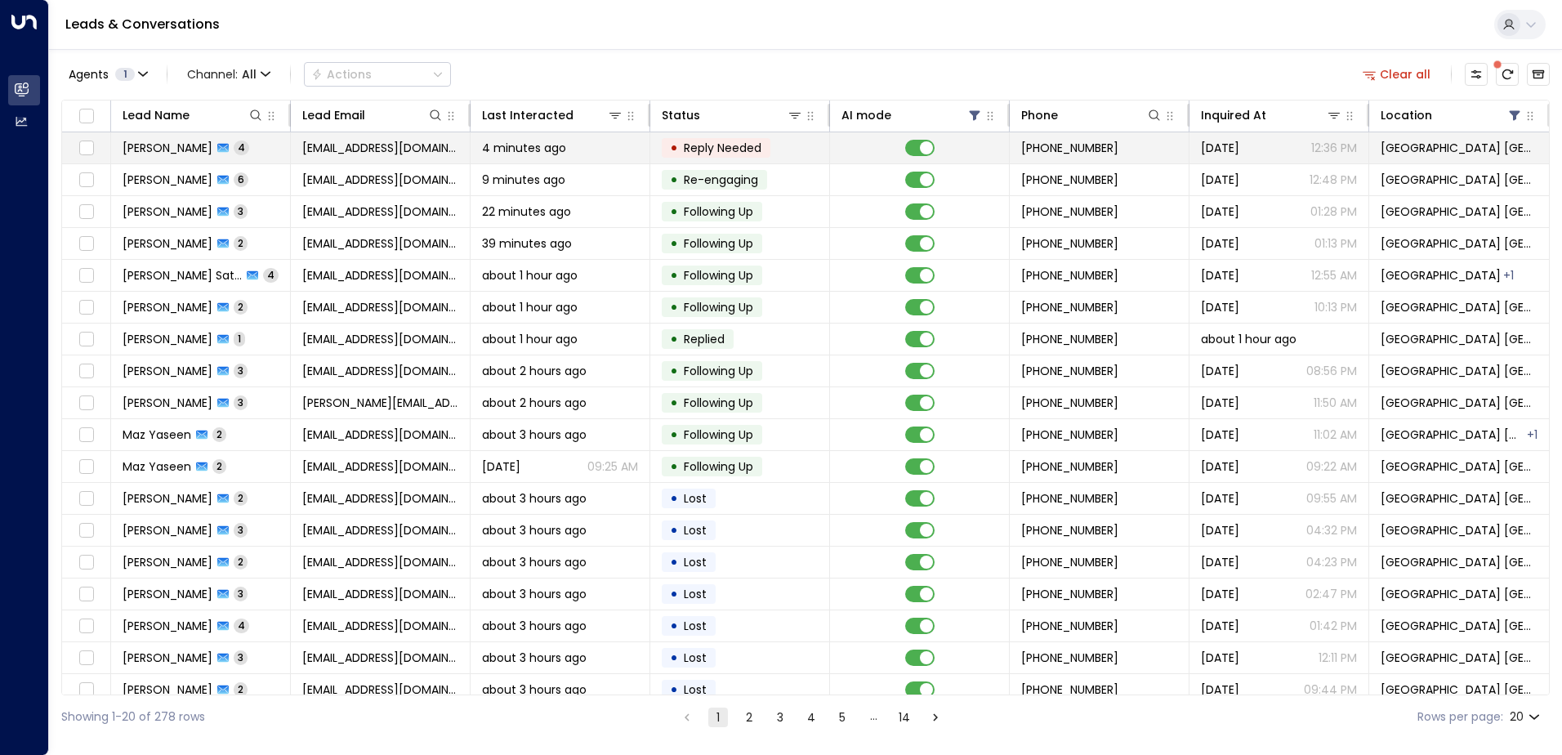
click at [408, 146] on span "[EMAIL_ADDRESS][DOMAIN_NAME]" at bounding box center [380, 148] width 156 height 16
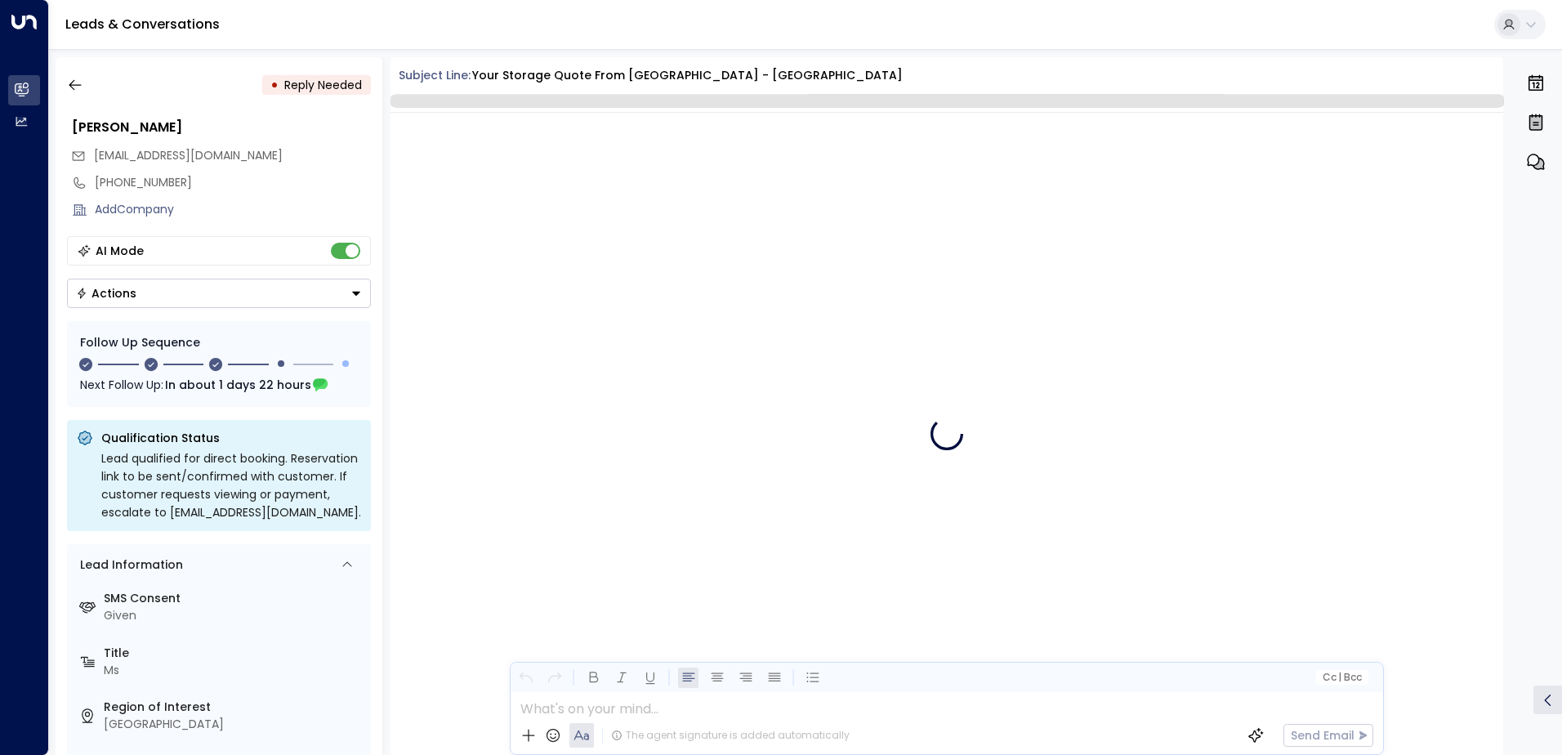
scroll to position [2141, 0]
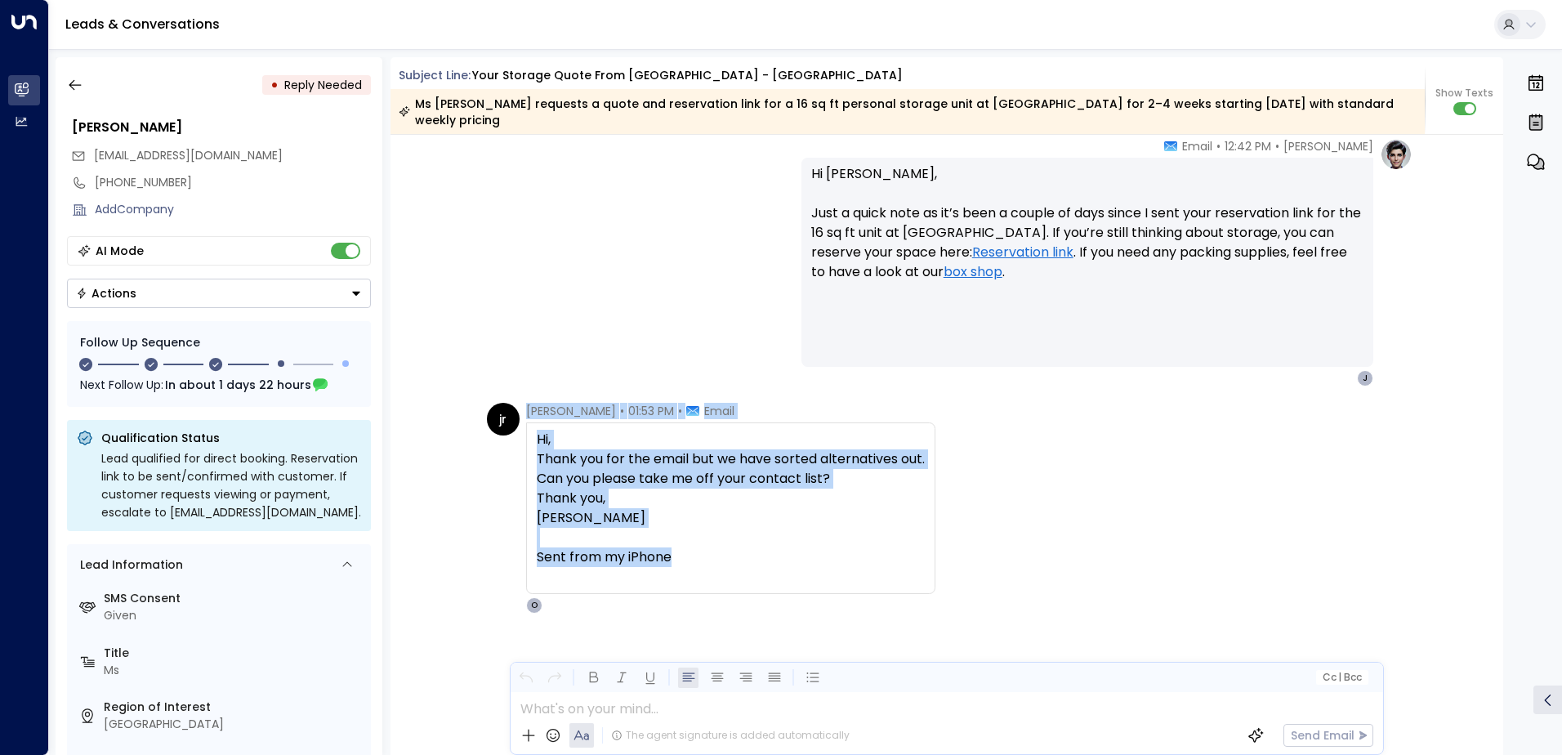
drag, startPoint x: 683, startPoint y: 545, endPoint x: 519, endPoint y: 418, distance: 207.3
click at [519, 418] on div "jr [PERSON_NAME] • 01:53 PM • Email Hi, Thank you for the email but we have sor…" at bounding box center [711, 508] width 448 height 211
drag, startPoint x: 519, startPoint y: 418, endPoint x: 706, endPoint y: 489, distance: 200.1
click at [706, 488] on div "Thank you," at bounding box center [731, 498] width 388 height 20
drag, startPoint x: 677, startPoint y: 540, endPoint x: 530, endPoint y: 425, distance: 186.8
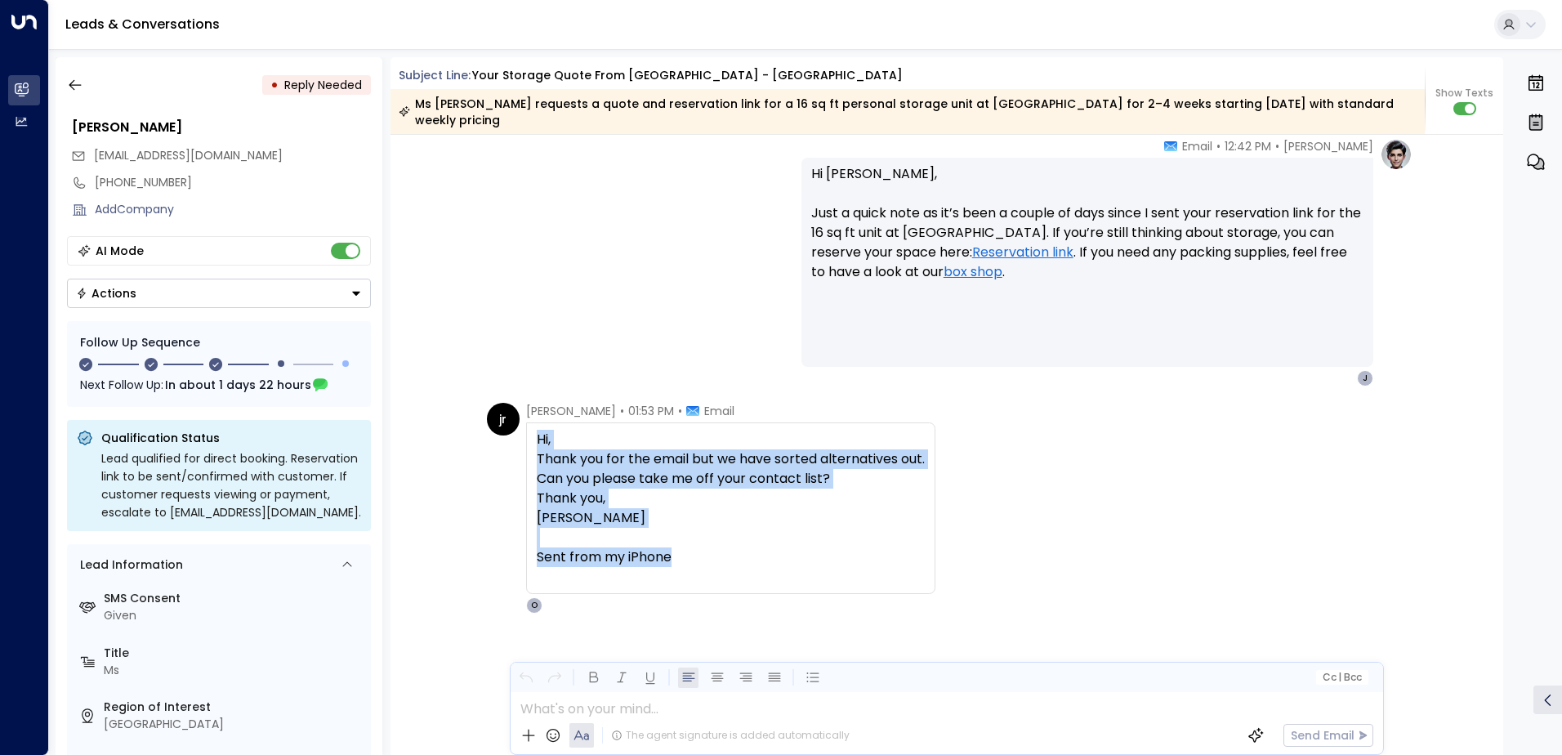
click at [530, 425] on div "Hi, Thank you for the email but we have sorted alternatives out. Can you please…" at bounding box center [730, 508] width 409 height 172
drag, startPoint x: 530, startPoint y: 425, endPoint x: 547, endPoint y: 426, distance: 17.2
copy div "Hi, Thank you for the email but we have sorted alternatives out. Can you please…"
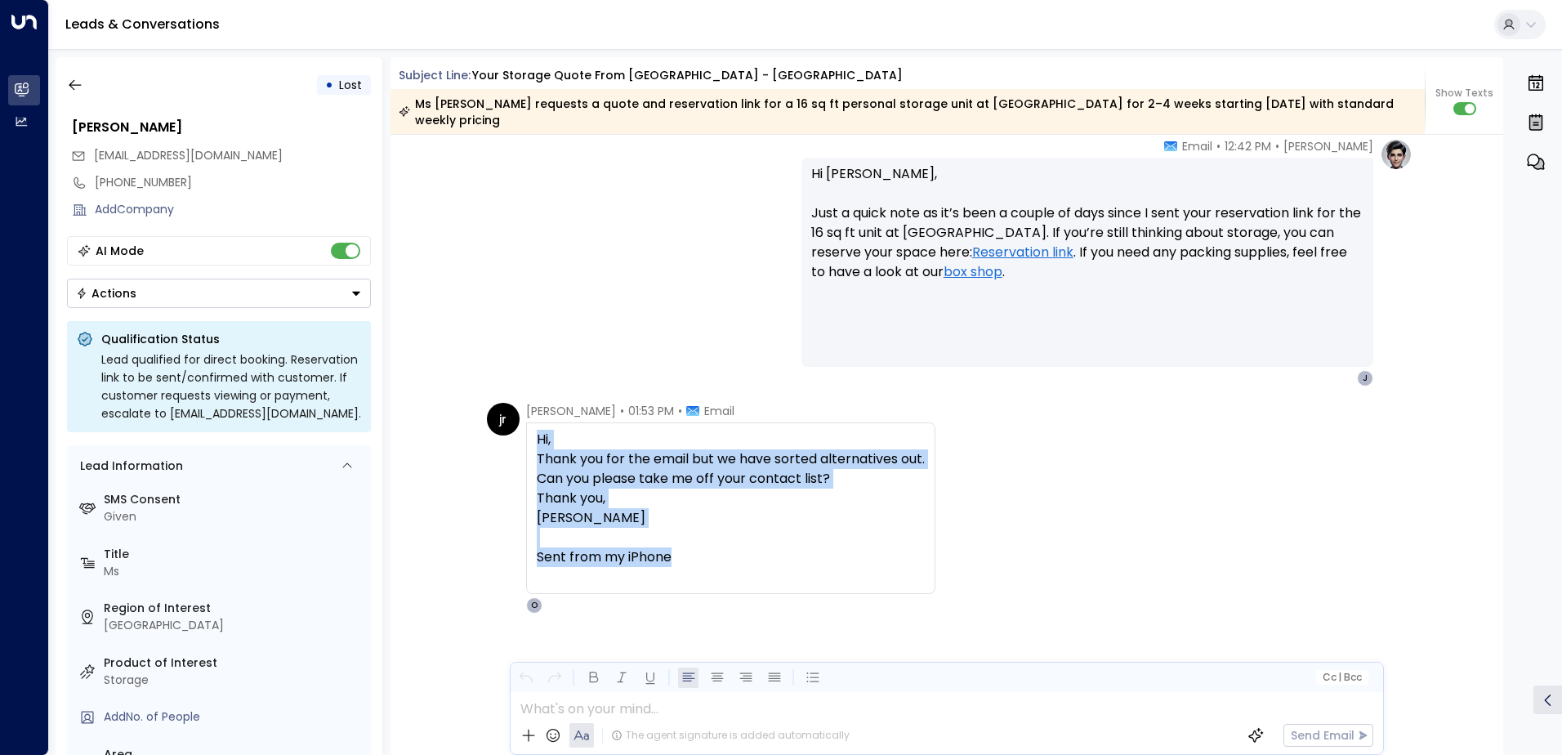
click at [164, 284] on button "Actions" at bounding box center [219, 293] width 304 height 29
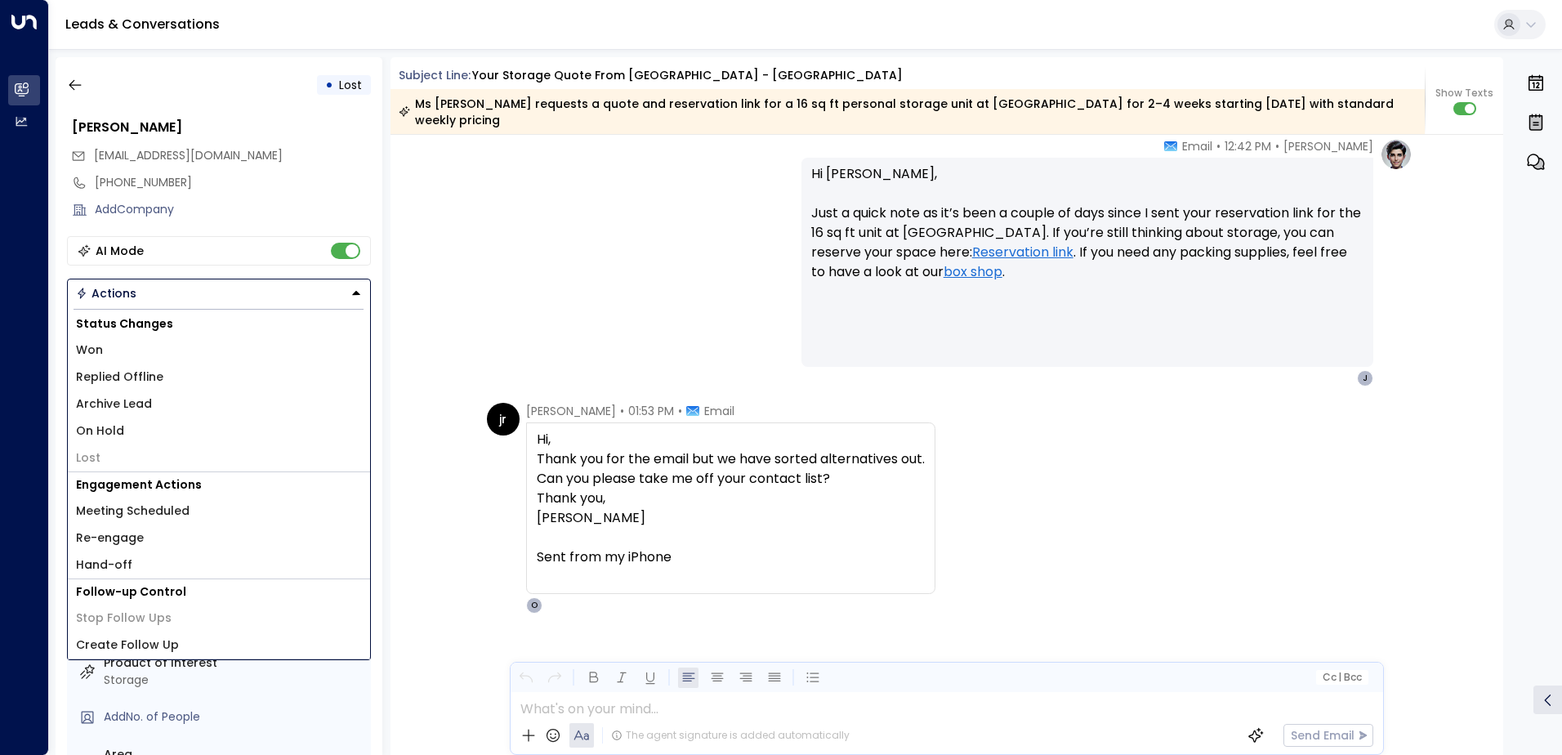
click at [281, 200] on div "Add Company" at bounding box center [219, 209] width 305 height 27
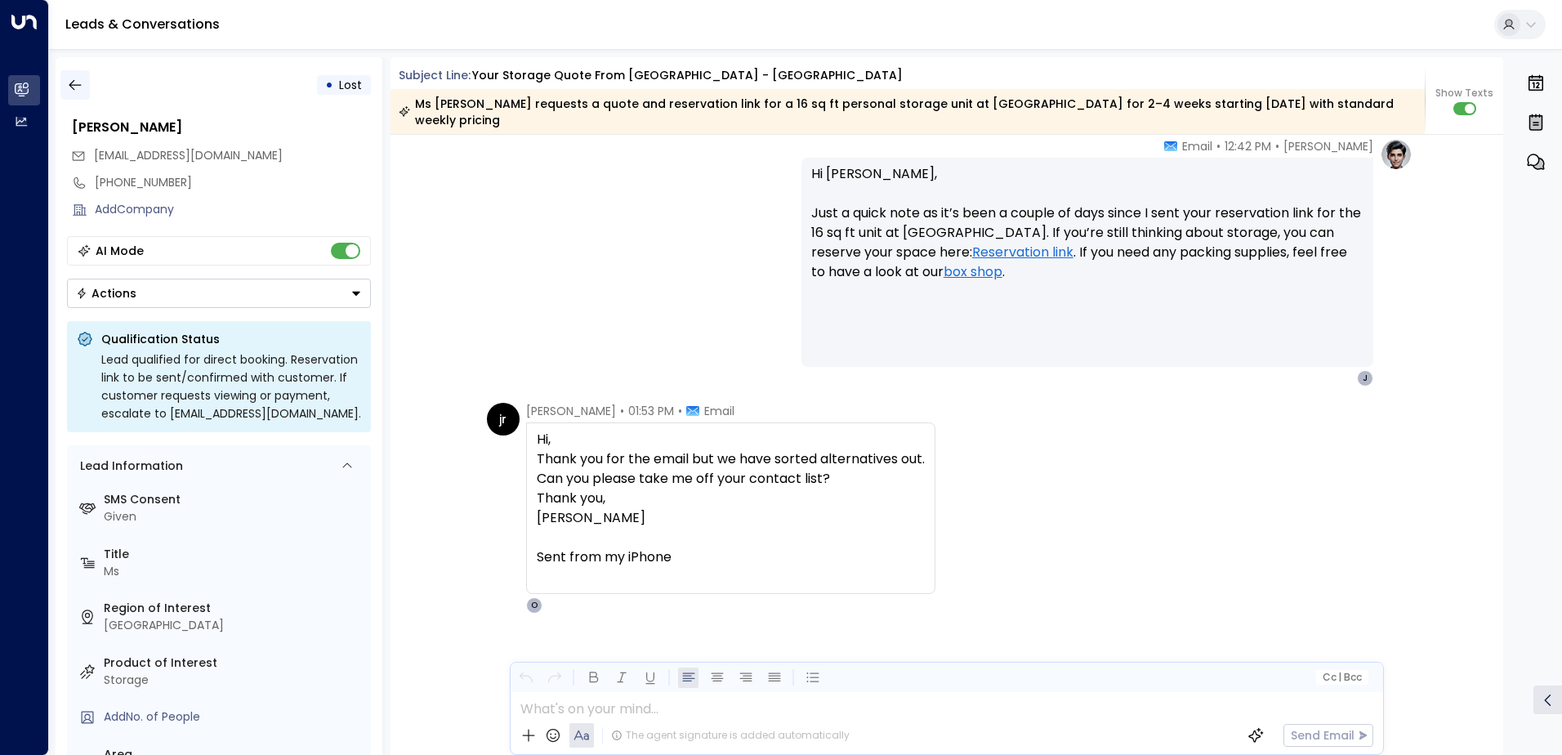
click at [84, 87] on button "button" at bounding box center [74, 84] width 29 height 29
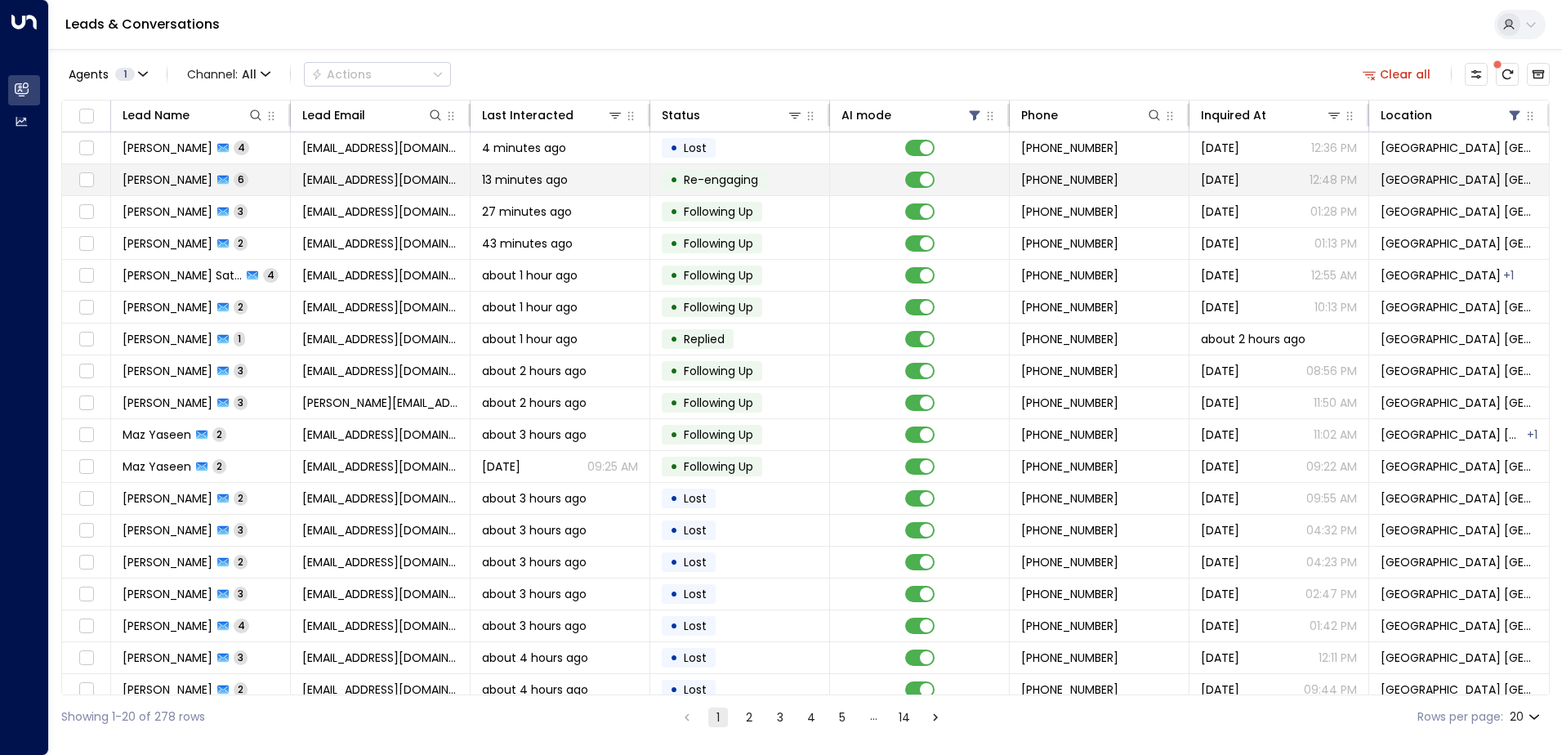
click at [504, 169] on td "13 minutes ago" at bounding box center [560, 179] width 180 height 31
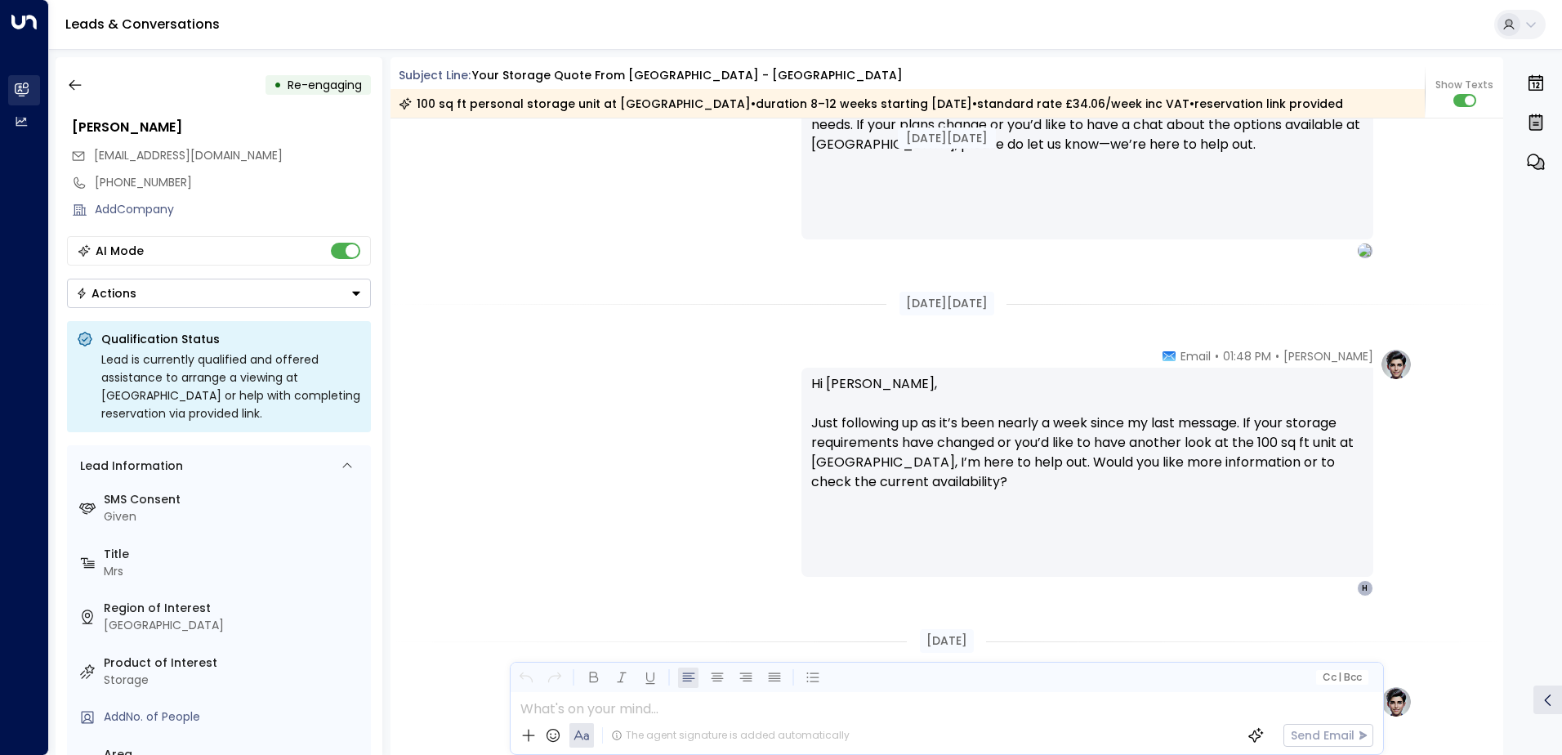
scroll to position [5349, 0]
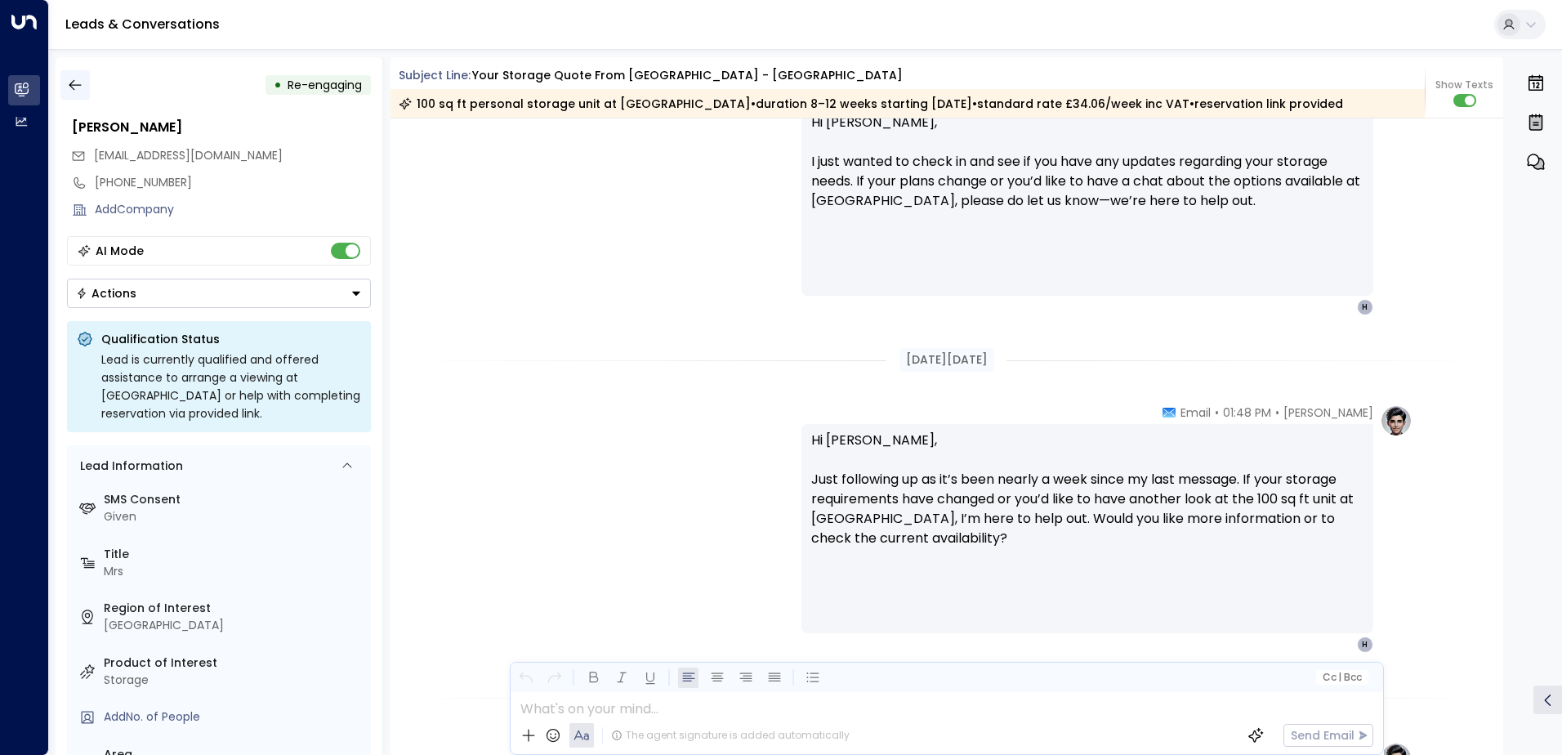
click at [68, 82] on icon "button" at bounding box center [75, 85] width 16 height 16
